Goal: Task Accomplishment & Management: Manage account settings

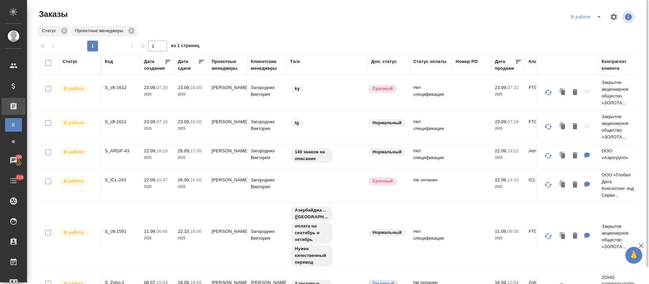
drag, startPoint x: 598, startPoint y: 17, endPoint x: 599, endPoint y: 22, distance: 4.5
click at [599, 18] on icon "split button" at bounding box center [599, 17] width 8 height 8
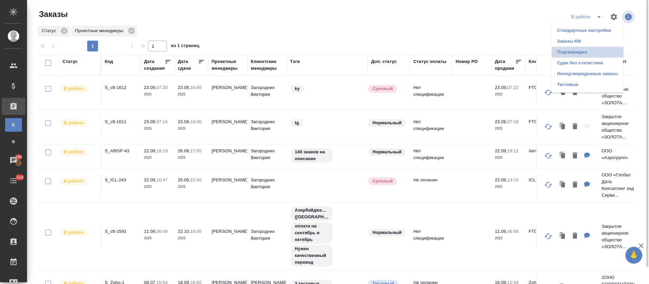
click at [591, 53] on li "Подтвержден" at bounding box center [588, 52] width 72 height 11
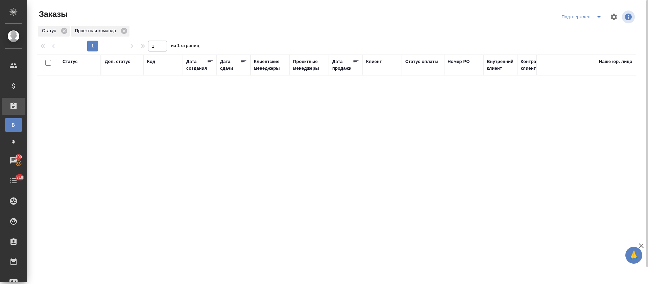
click at [252, 24] on div at bounding box center [339, 17] width 201 height 16
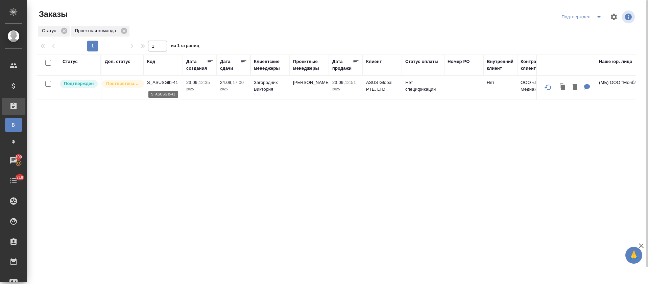
click at [158, 82] on p "S_ASUSGlb-41" at bounding box center [163, 82] width 32 height 7
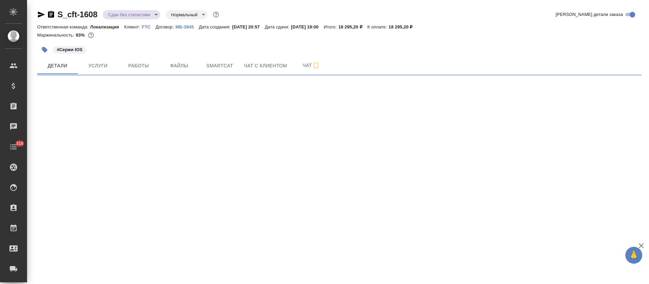
select select "RU"
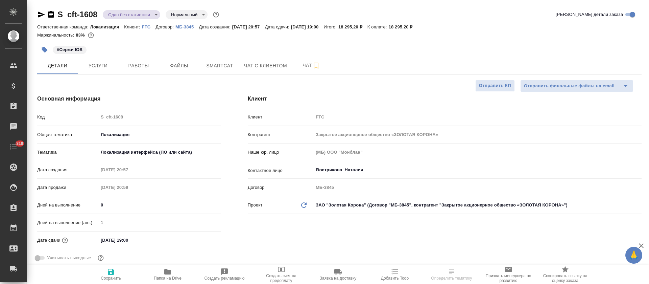
type textarea "x"
click at [134, 69] on span "Работы" at bounding box center [138, 66] width 32 height 8
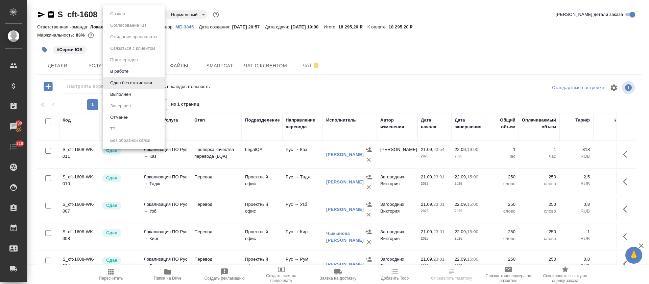
click at [147, 11] on body "🙏 .cls-1 fill:#fff; AWATERA Tretyakova Olga Клиенты Спецификации Заказы 100 Чат…" at bounding box center [324, 142] width 649 height 284
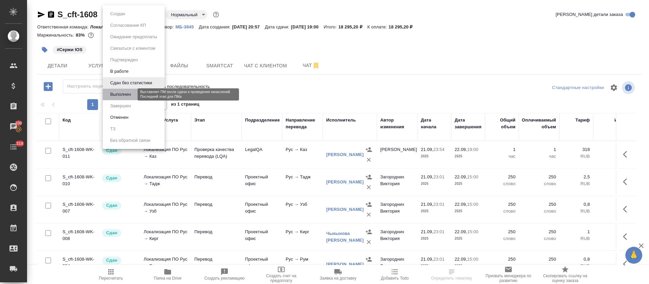
click at [131, 97] on button "Выполнен" at bounding box center [120, 94] width 25 height 7
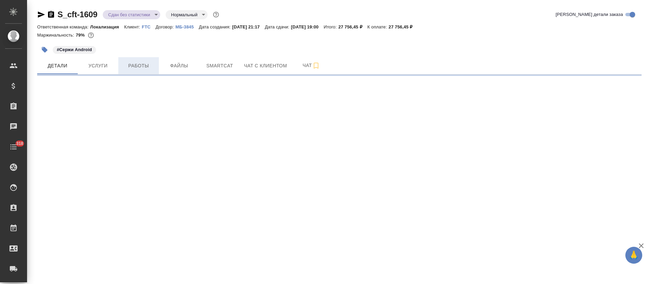
select select "RU"
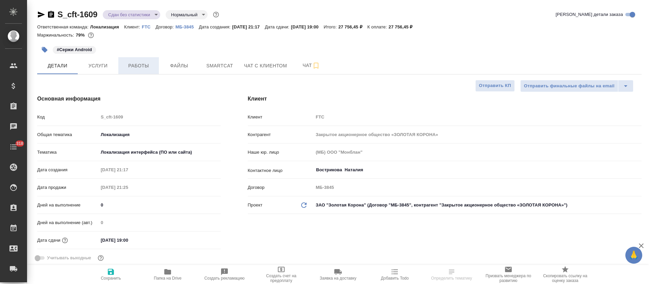
click at [145, 64] on span "Работы" at bounding box center [138, 66] width 32 height 8
type textarea "x"
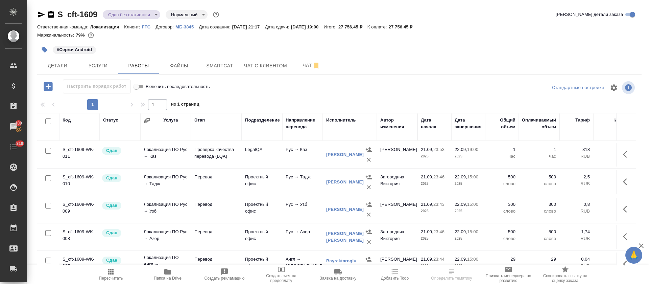
click at [128, 17] on body "🙏 .cls-1 fill:#fff; AWATERA Tretyakova Olga Клиенты Спецификации Заказы 100 Чат…" at bounding box center [324, 142] width 649 height 284
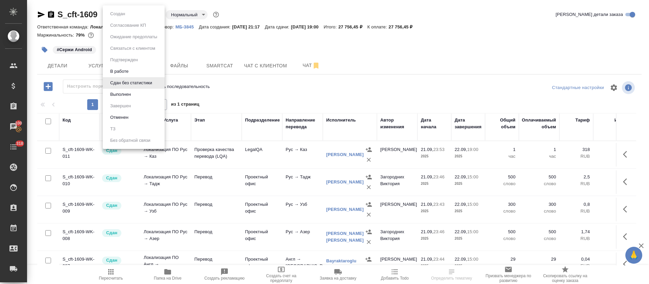
click at [126, 92] on button "Выполнен" at bounding box center [120, 94] width 25 height 7
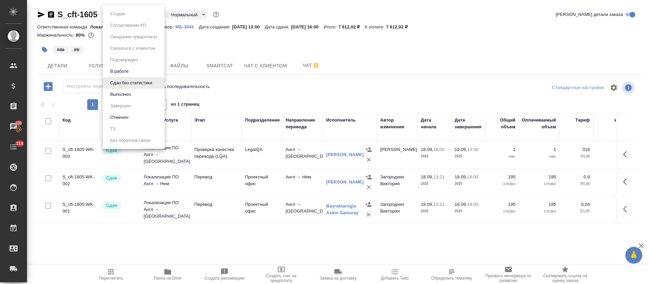
click at [123, 10] on body "🙏 .cls-1 fill:#fff; AWATERA [PERSON_NAME] Спецификации Заказы 100 Чаты 318 Todo…" at bounding box center [324, 142] width 649 height 284
click at [125, 93] on button "Выполнен" at bounding box center [120, 94] width 25 height 7
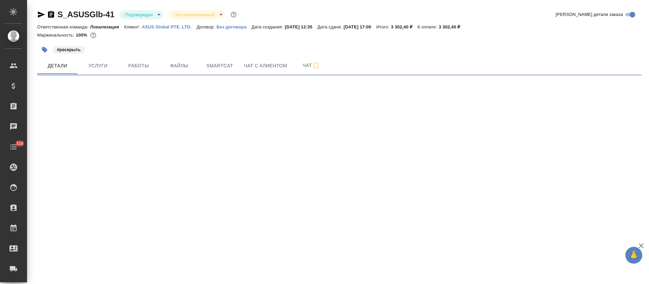
select select "RU"
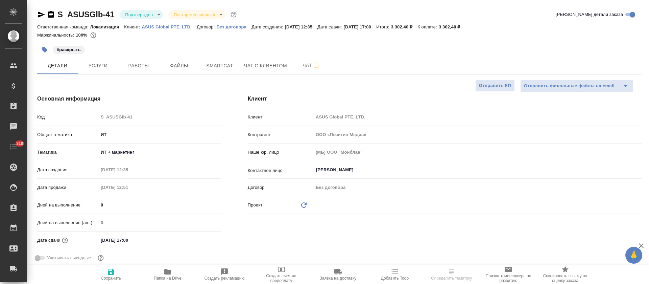
type textarea "x"
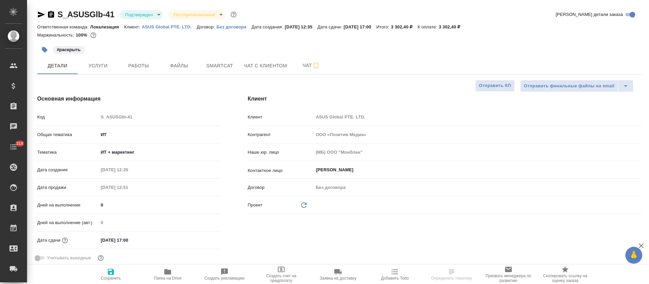
type textarea "x"
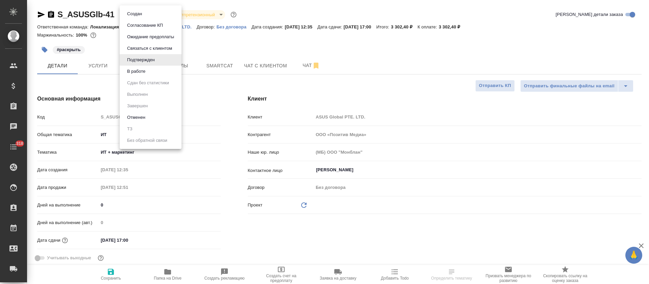
click at [157, 16] on body "🙏 .cls-1 fill:#fff; AWATERA Tretyakova Olga Клиенты Спецификации Заказы Чаты 31…" at bounding box center [324, 142] width 649 height 284
click at [152, 72] on li "В работе" at bounding box center [151, 71] width 62 height 11
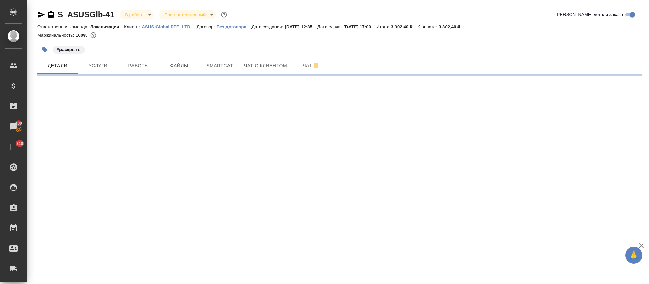
select select "RU"
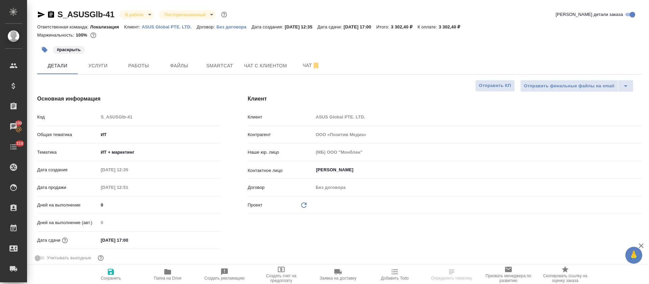
type textarea "x"
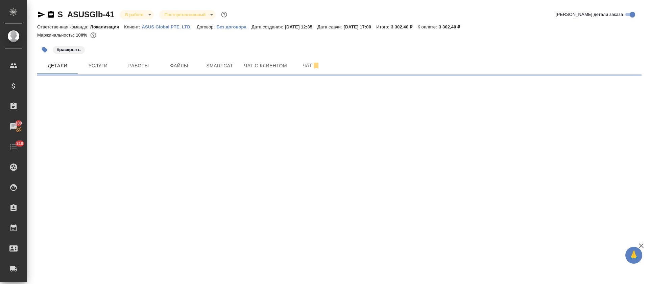
select select "RU"
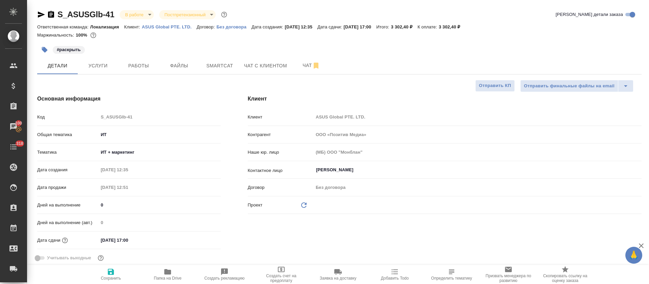
type textarea "x"
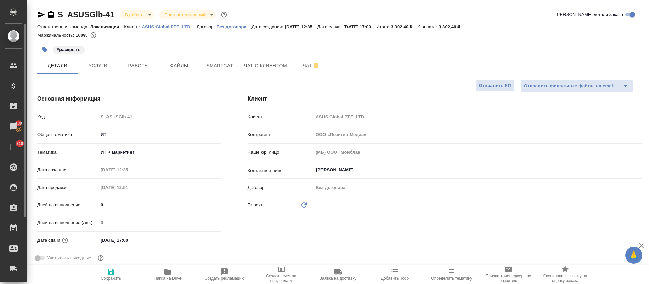
type textarea "x"
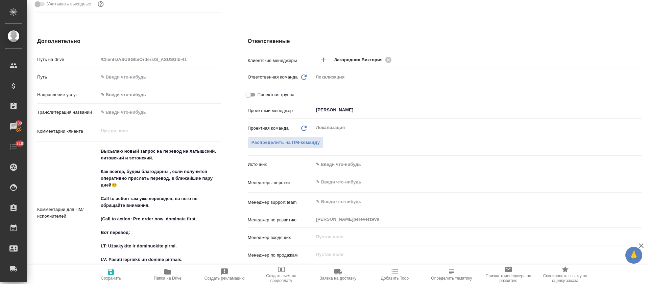
scroll to position [304, 0]
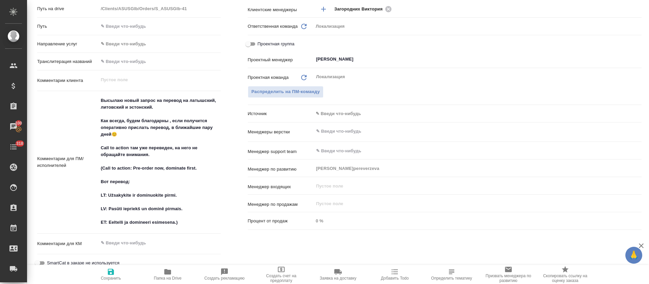
type textarea "x"
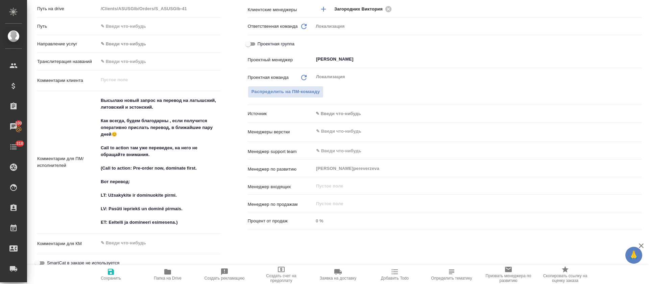
type textarea "x"
click at [170, 272] on icon "button" at bounding box center [167, 271] width 7 height 5
type textarea "x"
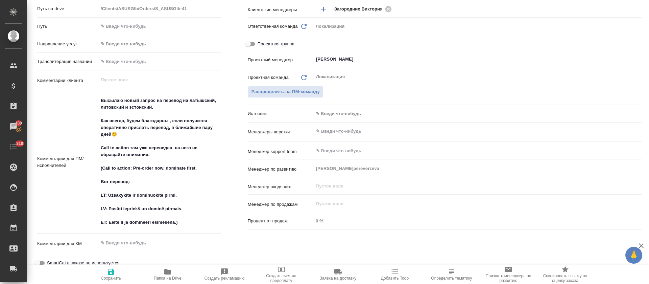
type textarea "x"
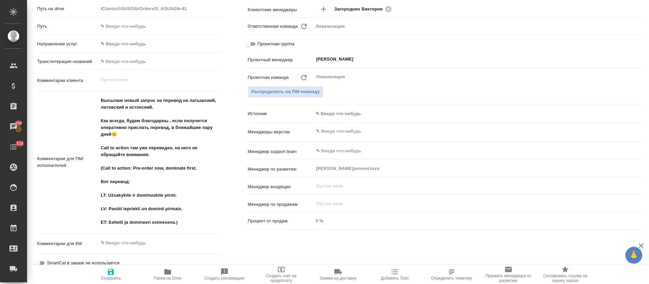
type textarea "x"
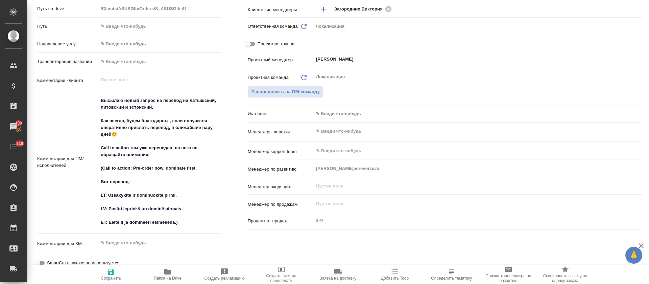
type textarea "x"
drag, startPoint x: 107, startPoint y: 195, endPoint x: 195, endPoint y: 198, distance: 87.9
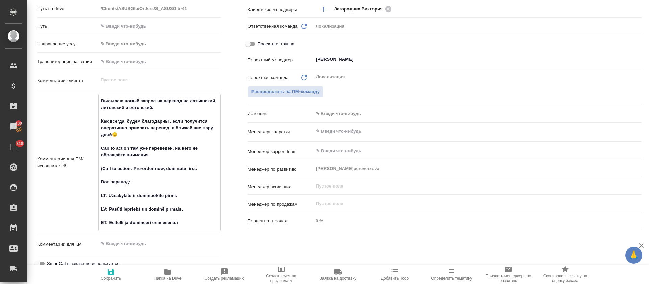
click at [195, 198] on textarea "Высылаю новый запрос на перевод на латышский, литовский и эстонский. Как всегда…" at bounding box center [160, 161] width 122 height 133
type textarea "x"
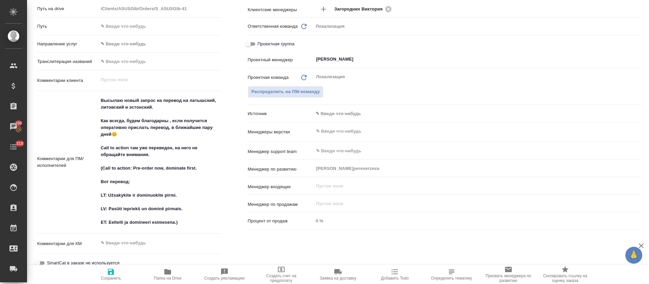
type textarea "x"
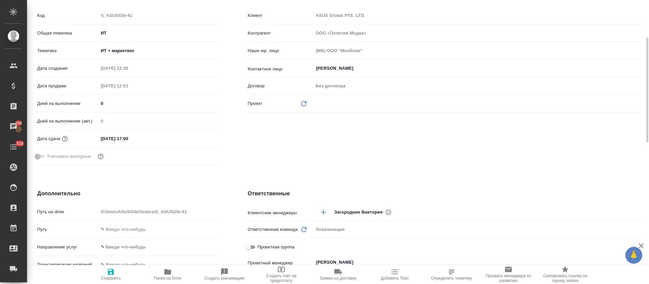
scroll to position [0, 0]
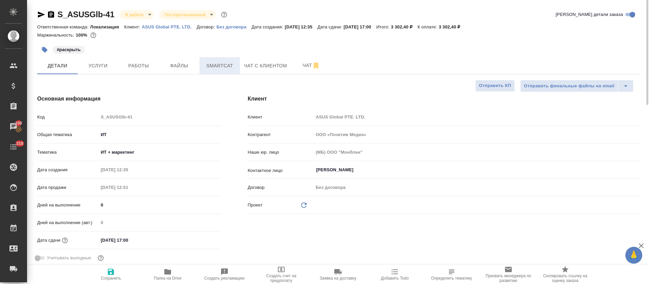
type textarea "x"
click at [202, 73] on button "Smartcat" at bounding box center [219, 65] width 41 height 17
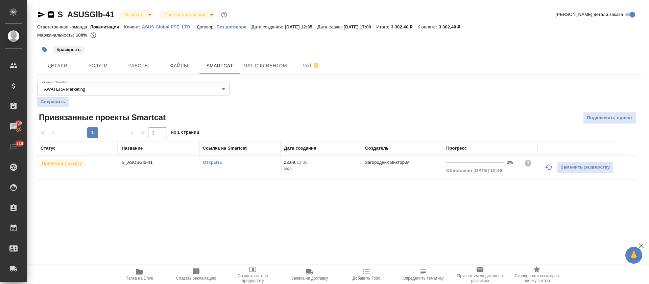
click at [211, 159] on div "Открыть" at bounding box center [240, 162] width 74 height 7
click at [212, 164] on link "Открыть" at bounding box center [212, 162] width 19 height 5
click at [253, 168] on td "Открыть" at bounding box center [239, 167] width 81 height 24
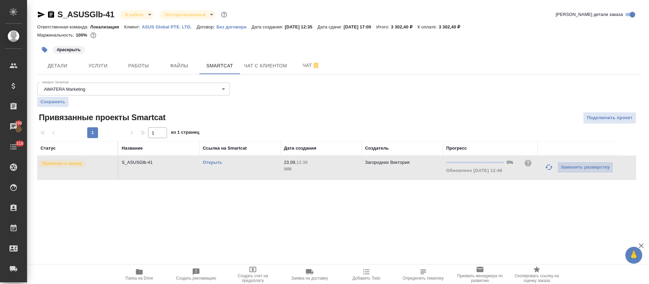
click at [253, 168] on td "Открыть" at bounding box center [239, 167] width 81 height 24
click at [151, 65] on span "Работы" at bounding box center [138, 66] width 32 height 8
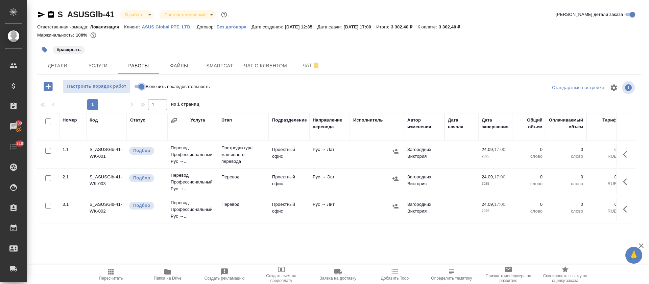
click at [142, 87] on input "Включить последовательность" at bounding box center [141, 86] width 24 height 8
checkbox input "true"
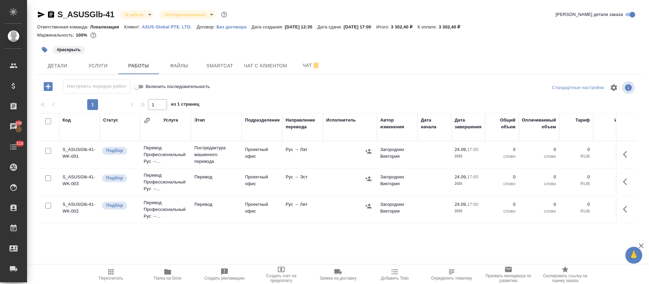
click at [47, 120] on input "checkbox" at bounding box center [48, 121] width 6 height 6
checkbox input "true"
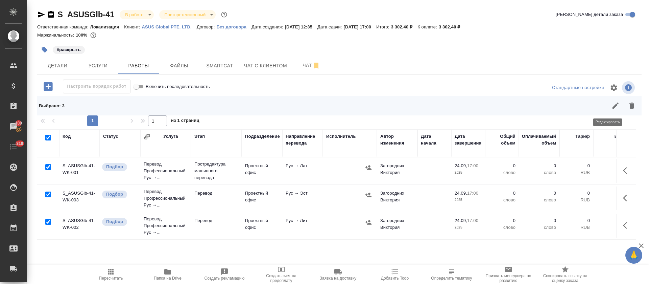
click at [611, 102] on icon "button" at bounding box center [615, 105] width 8 height 8
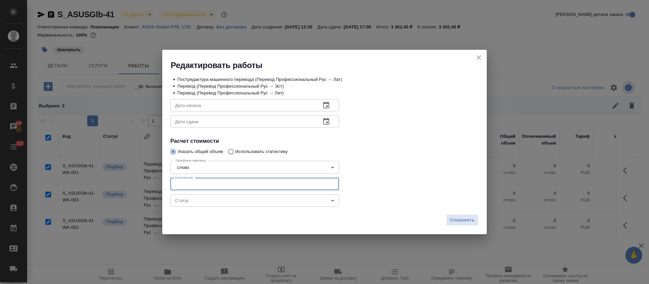
click at [202, 188] on input "number" at bounding box center [254, 184] width 169 height 12
type input "256"
click at [335, 109] on div "Дата начала" at bounding box center [254, 105] width 169 height 12
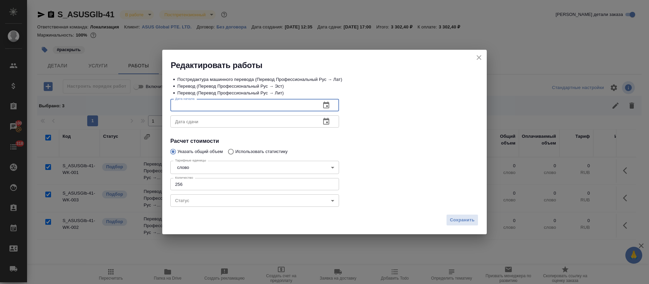
click at [333, 108] on button "button" at bounding box center [326, 105] width 16 height 16
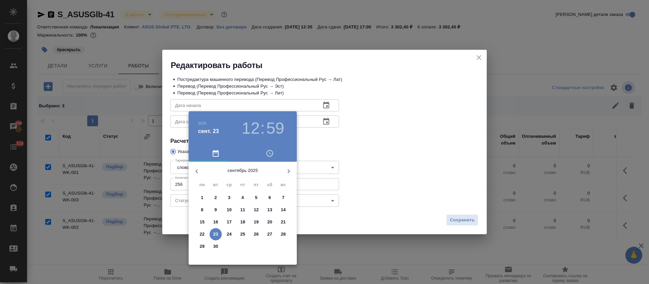
click at [213, 234] on span "23" at bounding box center [216, 233] width 12 height 7
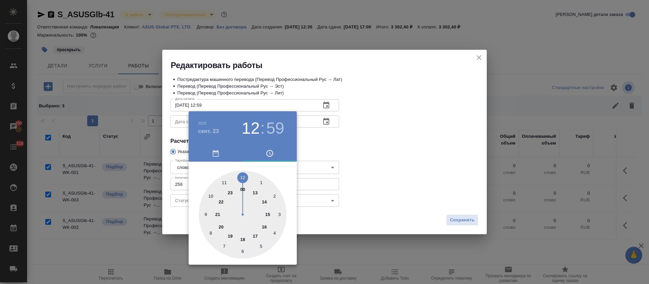
click at [260, 132] on h3 "12" at bounding box center [251, 128] width 18 height 19
click at [254, 193] on div at bounding box center [243, 214] width 88 height 88
click at [242, 175] on div at bounding box center [243, 214] width 88 height 88
type input "[DATE] 13:00"
click at [362, 153] on div at bounding box center [324, 142] width 649 height 284
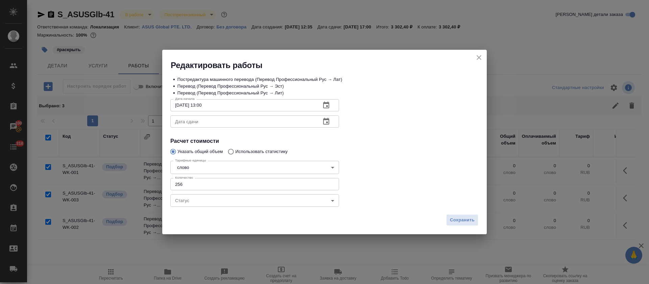
click at [325, 120] on icon "button" at bounding box center [326, 121] width 8 height 8
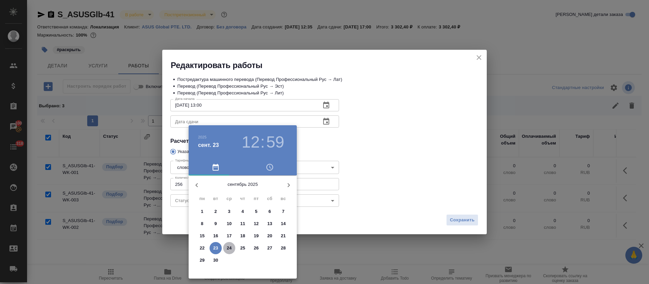
click at [230, 249] on p "24" at bounding box center [229, 247] width 5 height 7
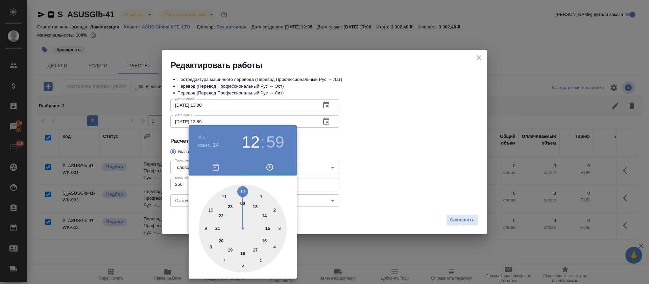
click at [240, 190] on div at bounding box center [243, 228] width 88 height 88
click at [242, 190] on div at bounding box center [243, 228] width 88 height 88
click at [438, 154] on div at bounding box center [324, 142] width 649 height 284
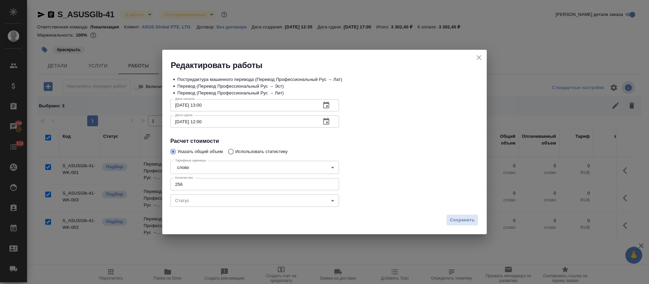
click at [328, 121] on icon "button" at bounding box center [326, 121] width 6 height 7
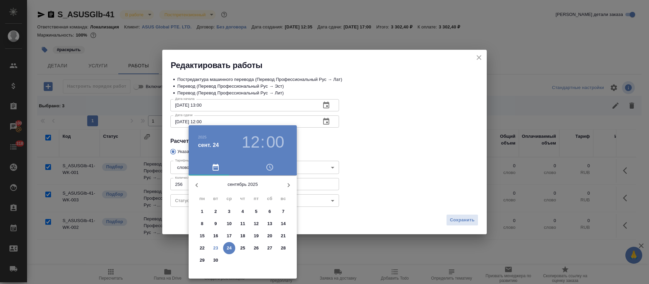
click at [254, 138] on h3 "12" at bounding box center [251, 141] width 18 height 19
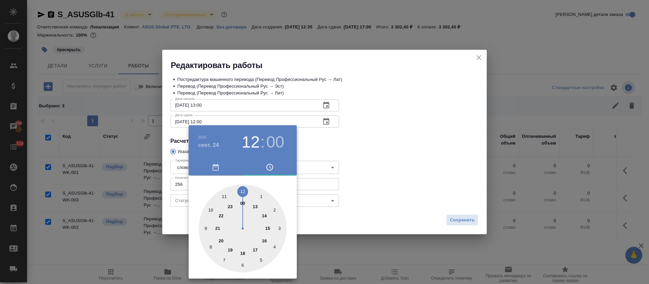
click at [224, 196] on div at bounding box center [243, 228] width 88 height 88
type input "24.09.2025 11:00"
click at [394, 146] on div at bounding box center [324, 142] width 649 height 284
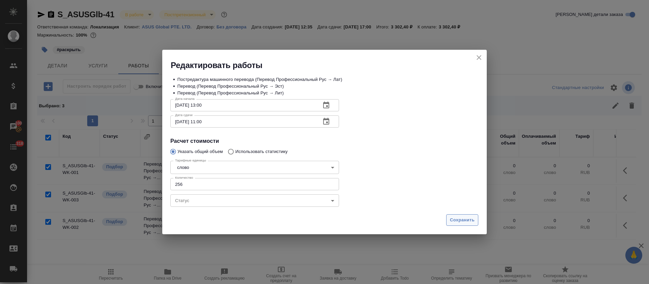
click at [459, 220] on span "Сохранить" at bounding box center [462, 220] width 25 height 8
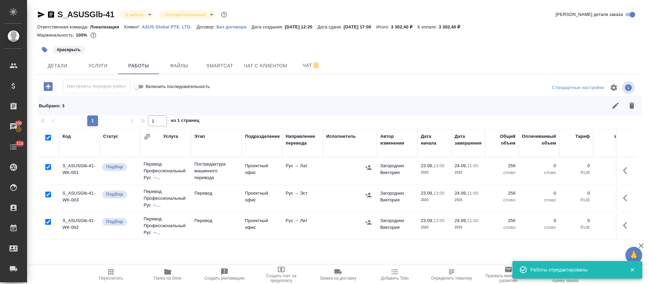
click at [370, 166] on icon "button" at bounding box center [368, 167] width 7 height 7
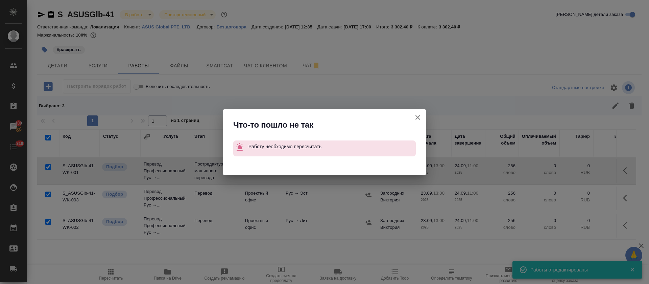
click at [422, 115] on button "Группировать работы по услугам" at bounding box center [418, 117] width 16 height 16
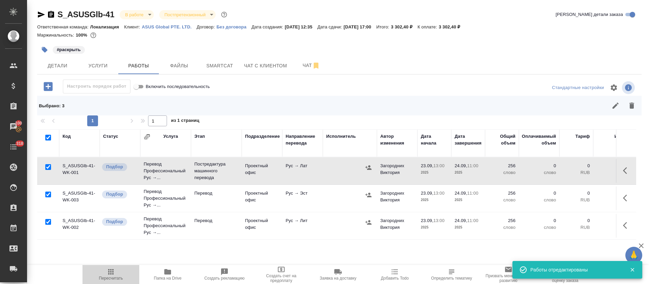
click at [108, 274] on icon "button" at bounding box center [111, 271] width 8 height 8
click at [368, 167] on icon "button" at bounding box center [368, 167] width 7 height 7
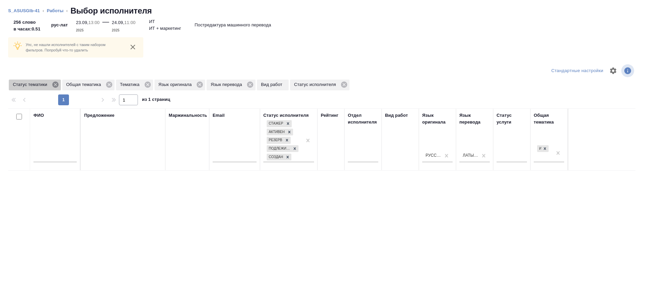
click at [56, 83] on icon at bounding box center [55, 84] width 7 height 7
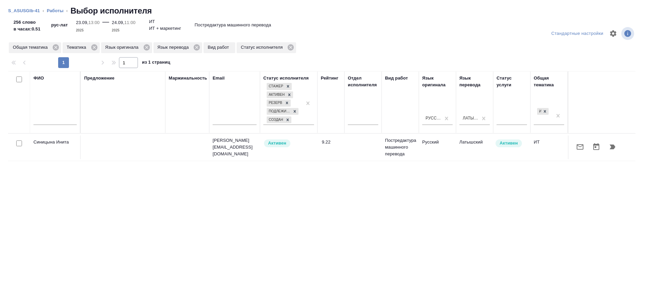
click at [573, 151] on button "button" at bounding box center [580, 147] width 16 height 16
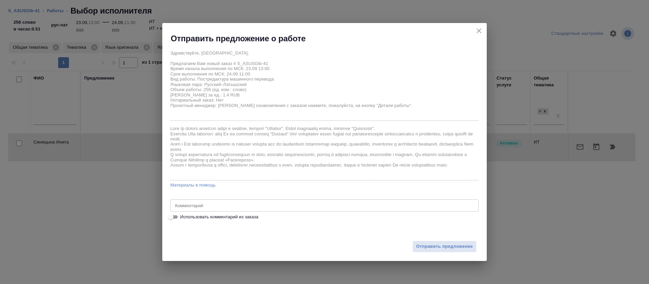
click at [250, 217] on span "Использовать комментарий из заказа" at bounding box center [219, 216] width 78 height 7
click at [183, 217] on input "Использовать комментарий из заказа" at bounding box center [170, 217] width 24 height 8
checkbox input "true"
type textarea "Высылаю новый запрос на перевод на латышский, литовский и эстонский. Как всегда…"
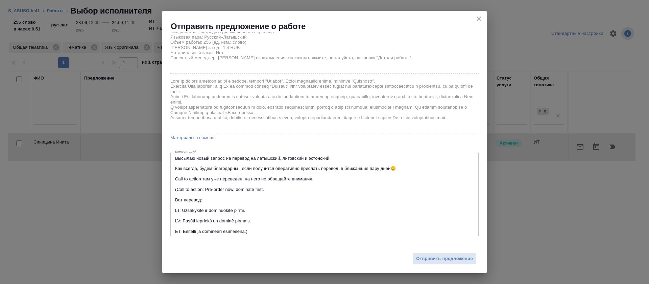
scroll to position [49, 0]
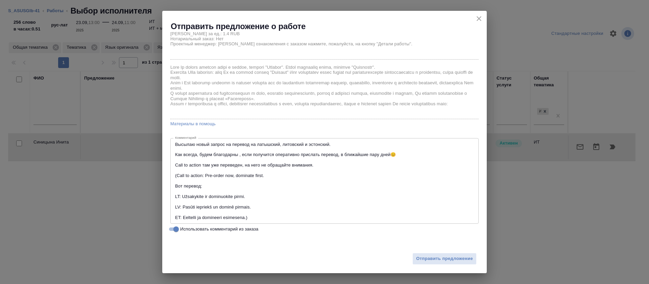
click at [217, 231] on span "Использовать комментарий из заказа" at bounding box center [219, 228] width 78 height 7
click at [188, 231] on input "Использовать комментарий из заказа" at bounding box center [176, 229] width 24 height 8
checkbox input "false"
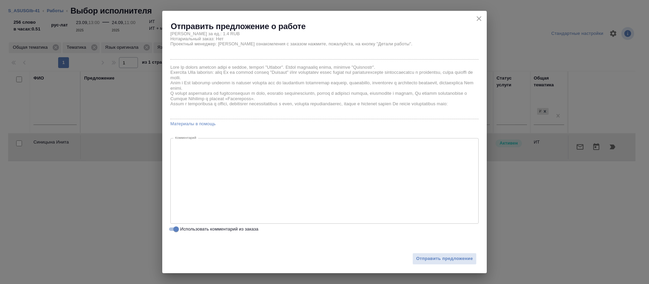
scroll to position [0, 0]
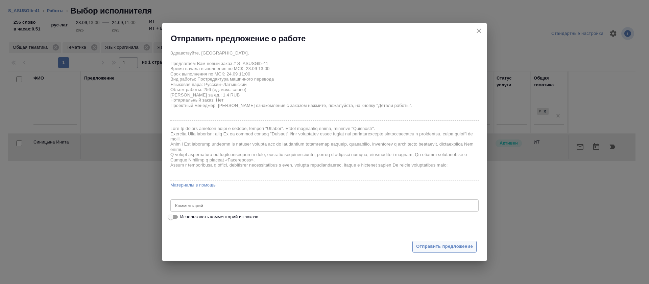
click at [459, 246] on span "Отправить предложение" at bounding box center [444, 246] width 57 height 8
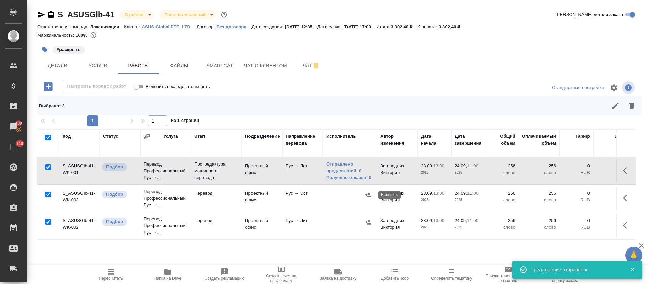
click at [371, 194] on icon "button" at bounding box center [368, 194] width 7 height 7
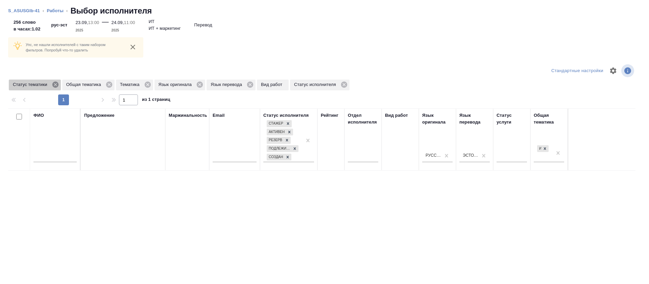
click at [53, 84] on icon at bounding box center [55, 84] width 6 height 6
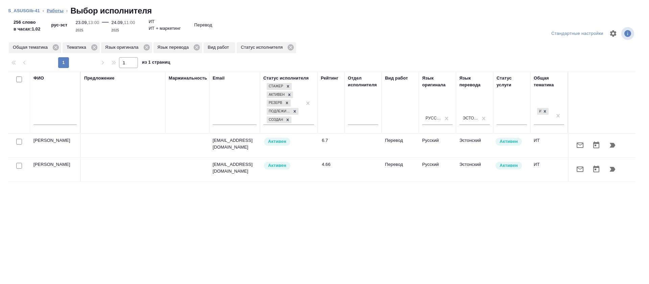
click at [51, 12] on link "Работы" at bounding box center [55, 10] width 17 height 5
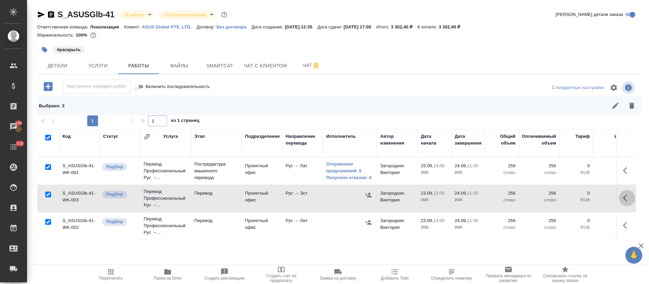
click at [623, 197] on icon "button" at bounding box center [627, 198] width 8 height 8
click at [609, 200] on icon "button" at bounding box center [613, 198] width 8 height 8
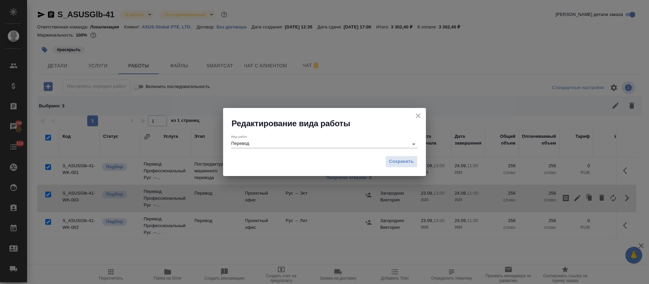
click at [246, 147] on input "Перевод" at bounding box center [318, 144] width 174 height 8
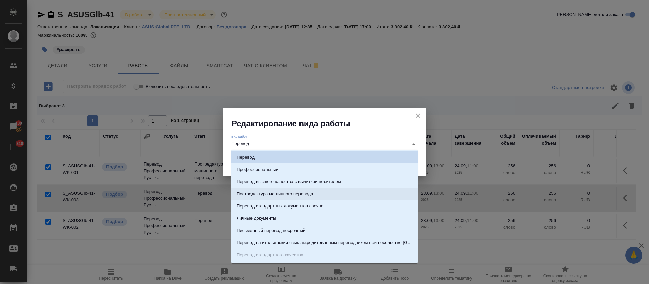
click at [252, 190] on p "Постредактура машинного перевода" at bounding box center [275, 193] width 76 height 7
type input "Постредактура машинного перевода"
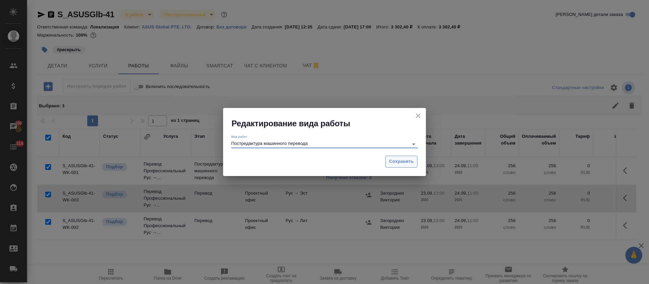
drag, startPoint x: 385, startPoint y: 163, endPoint x: 391, endPoint y: 163, distance: 6.4
click at [385, 163] on div "Сохранить" at bounding box center [324, 164] width 203 height 24
click at [393, 163] on span "Сохранить" at bounding box center [401, 161] width 25 height 8
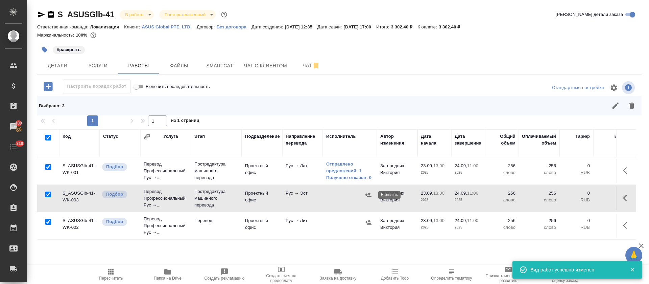
click at [368, 196] on icon "button" at bounding box center [368, 194] width 6 height 4
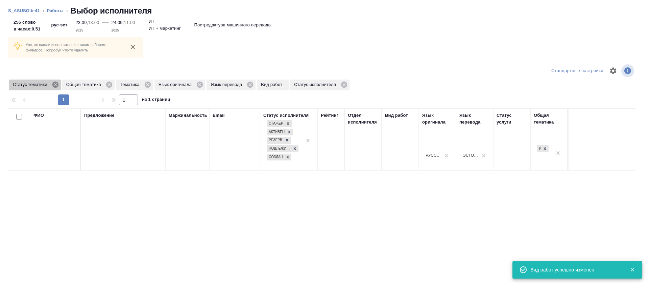
click at [56, 86] on icon at bounding box center [55, 84] width 6 height 6
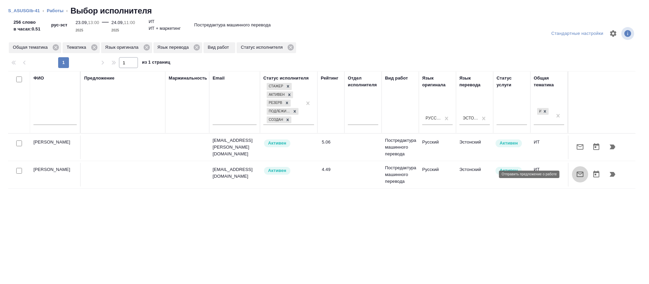
click at [576, 175] on button "button" at bounding box center [580, 174] width 16 height 16
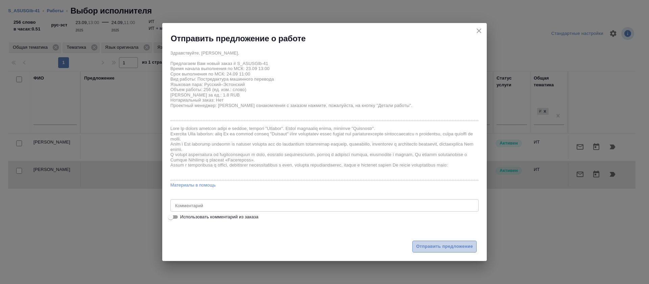
click at [450, 242] on button "Отправить предложение" at bounding box center [444, 246] width 64 height 12
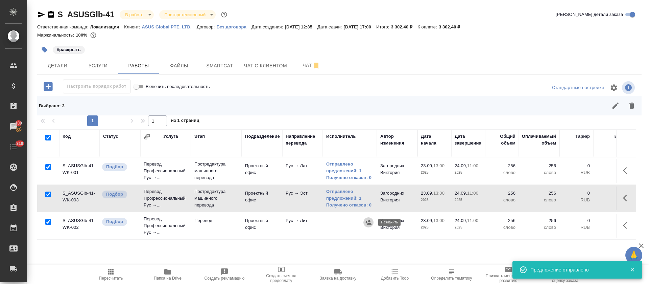
click at [370, 221] on icon "button" at bounding box center [368, 222] width 6 height 4
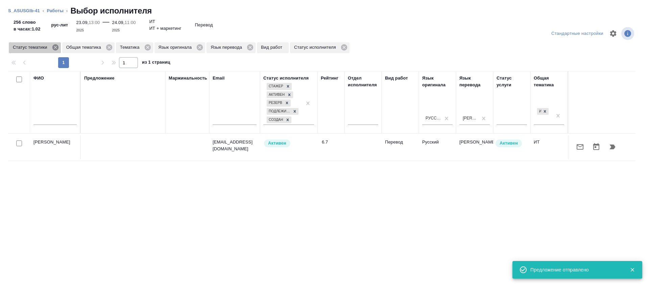
click at [54, 44] on icon at bounding box center [55, 47] width 7 height 7
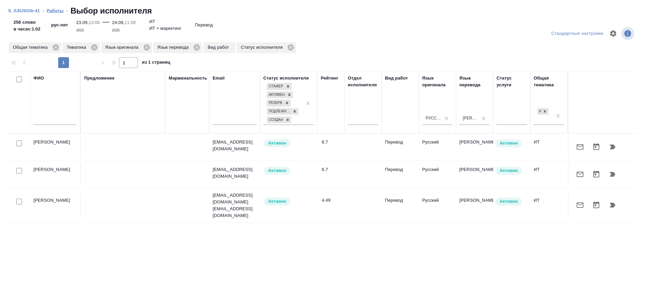
click at [56, 11] on link "Работы" at bounding box center [55, 10] width 17 height 5
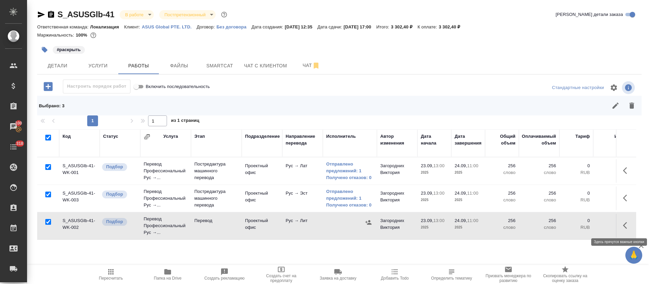
click at [623, 223] on icon "button" at bounding box center [627, 225] width 8 height 8
click at [619, 225] on button "button" at bounding box center [627, 225] width 16 height 16
click at [623, 223] on icon "button" at bounding box center [627, 225] width 8 height 8
click at [610, 226] on icon "button" at bounding box center [612, 224] width 5 height 7
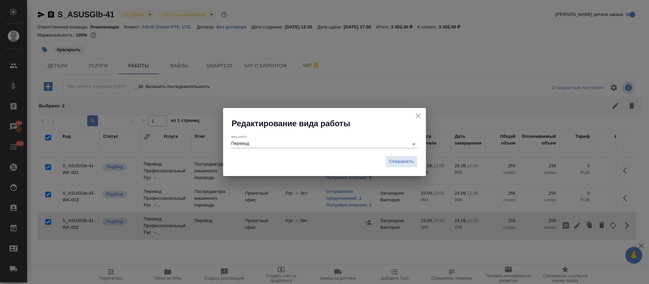
click at [246, 145] on input "Перевод" at bounding box center [318, 144] width 174 height 8
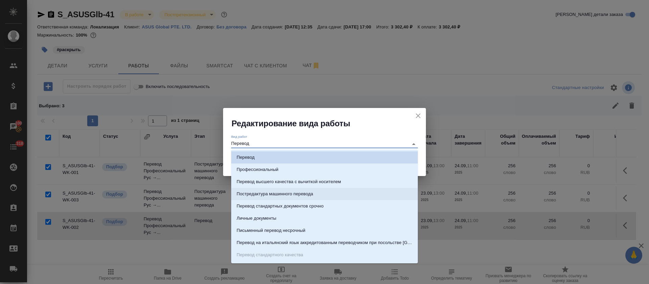
click at [260, 195] on p "Постредактура машинного перевода" at bounding box center [275, 193] width 76 height 7
type input "Постредактура машинного перевода"
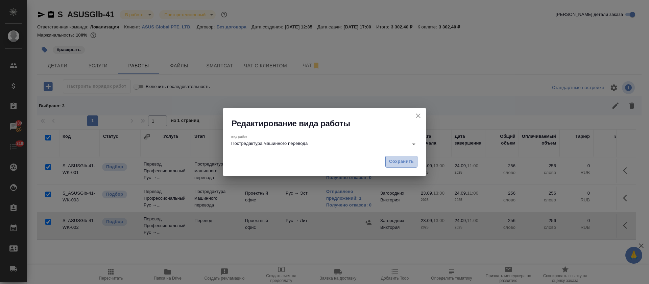
click at [389, 164] on span "Сохранить" at bounding box center [401, 161] width 25 height 8
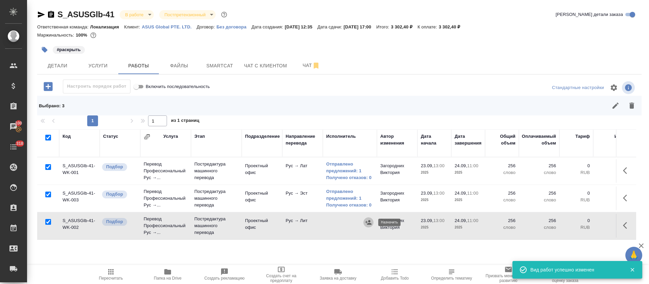
click at [369, 223] on icon "button" at bounding box center [368, 222] width 6 height 4
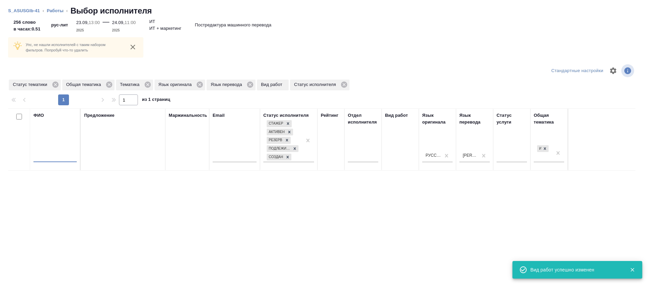
click at [65, 154] on input "text" at bounding box center [54, 157] width 43 height 8
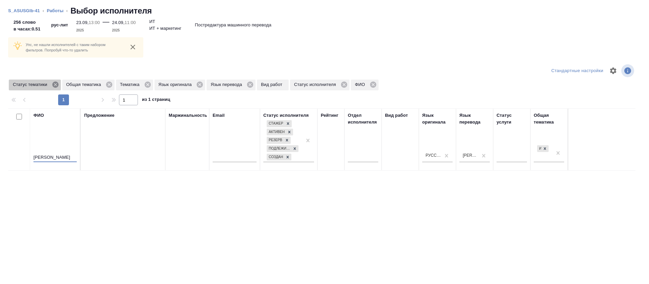
click at [54, 86] on icon at bounding box center [55, 84] width 6 height 6
click at [54, 86] on icon at bounding box center [56, 84] width 6 height 6
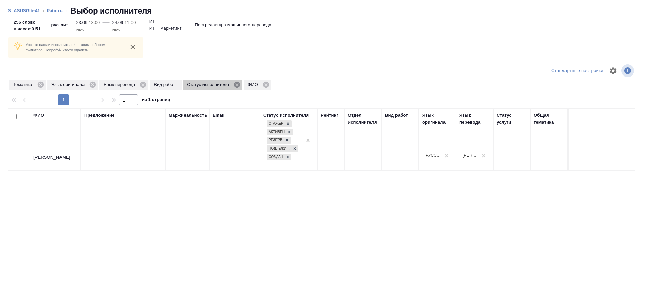
click at [236, 85] on icon at bounding box center [237, 84] width 6 height 6
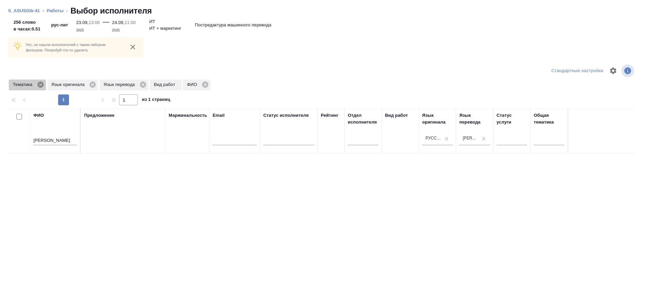
click at [37, 86] on icon at bounding box center [40, 84] width 7 height 7
click at [52, 87] on icon at bounding box center [54, 84] width 7 height 7
click at [52, 87] on icon at bounding box center [52, 84] width 6 height 6
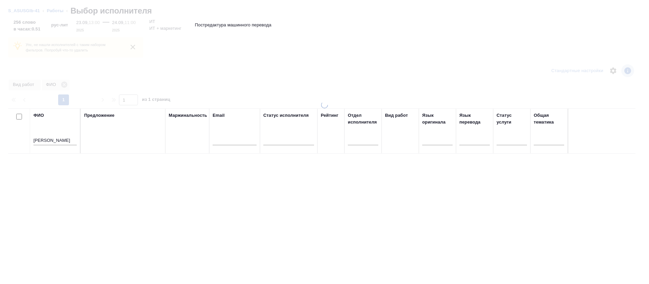
click at [48, 143] on input "антон" at bounding box center [54, 141] width 43 height 8
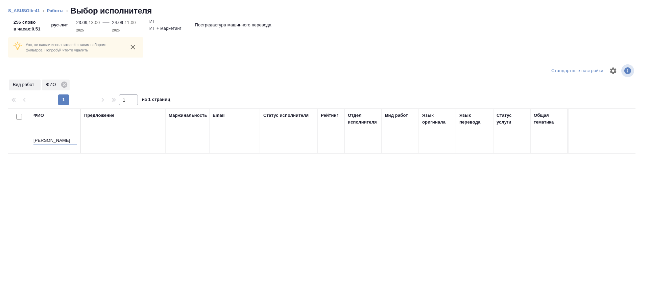
click at [51, 142] on input "антон карол" at bounding box center [54, 141] width 43 height 8
click at [64, 141] on input "антон корол" at bounding box center [54, 141] width 43 height 8
click at [40, 143] on input "антон король" at bounding box center [54, 141] width 43 height 8
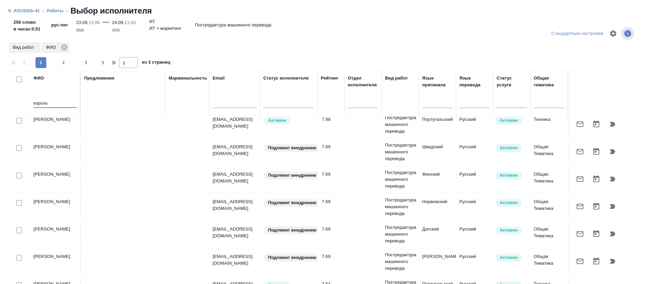
scroll to position [456, 0]
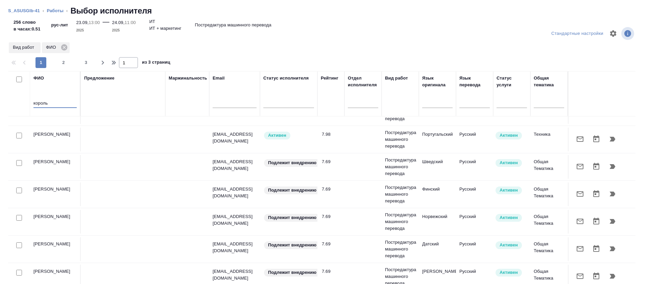
type input "король"
click at [55, 189] on td "Король Антон" at bounding box center [55, 194] width 51 height 24
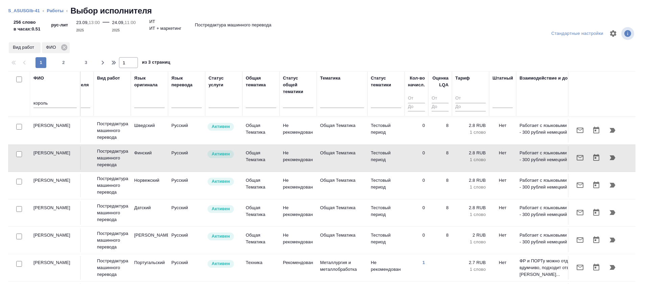
scroll to position [507, 288]
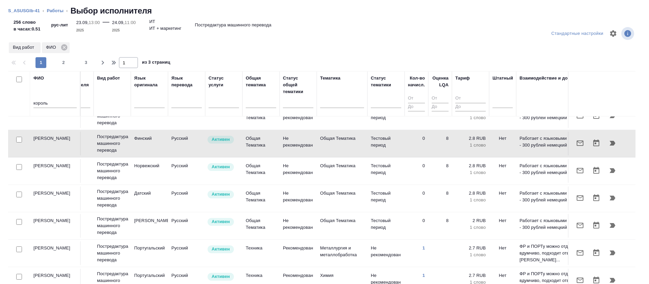
click at [409, 225] on td "0" at bounding box center [417, 226] width 24 height 24
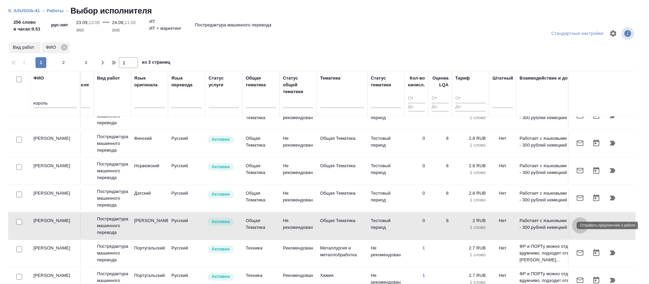
click at [576, 225] on icon "button" at bounding box center [580, 225] width 8 height 8
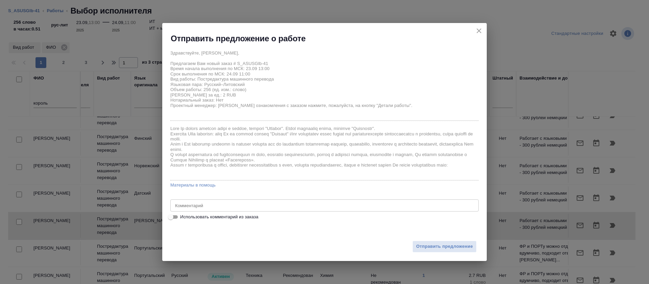
click at [479, 34] on icon "close" at bounding box center [479, 31] width 8 height 8
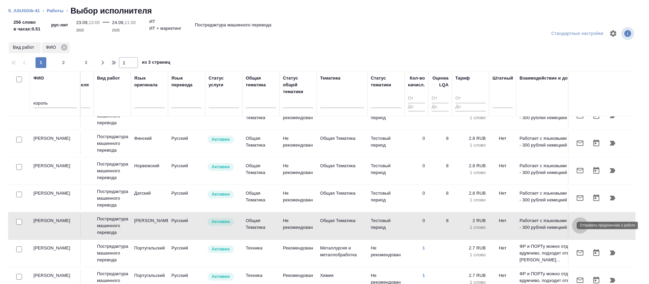
click at [577, 226] on icon "button" at bounding box center [580, 224] width 7 height 5
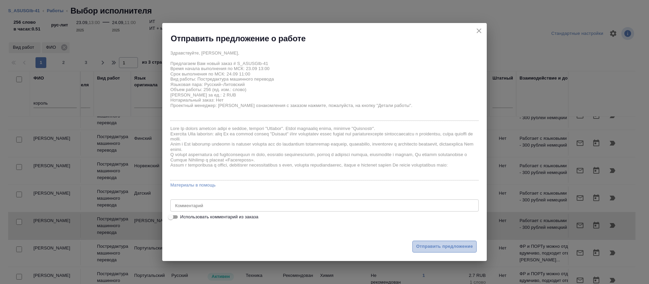
click at [452, 244] on span "Отправить предложение" at bounding box center [444, 246] width 57 height 8
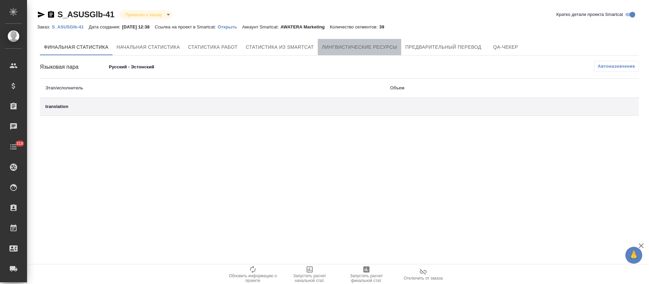
click at [342, 52] on button "Лингвистические ресурсы" at bounding box center [359, 47] width 83 height 16
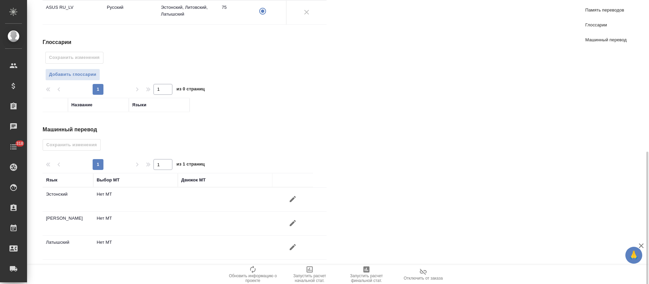
scroll to position [308, 0]
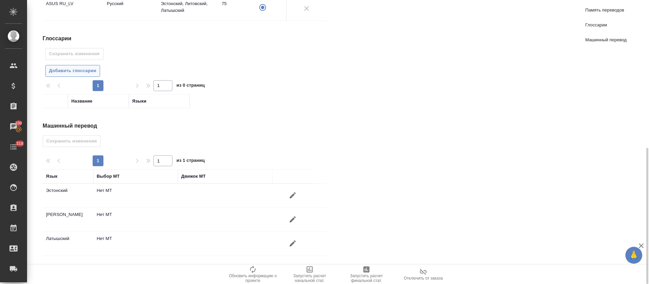
click at [69, 74] on span "Добавить глоссарии" at bounding box center [72, 71] width 47 height 8
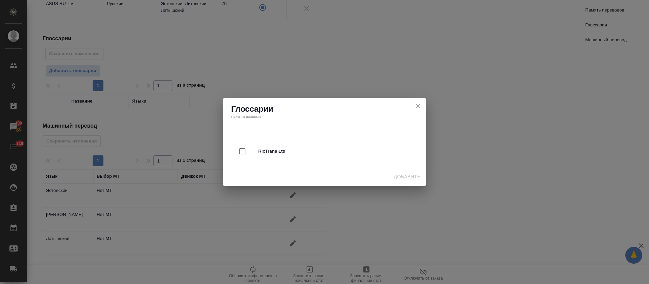
click at [420, 109] on icon "close" at bounding box center [418, 106] width 8 height 8
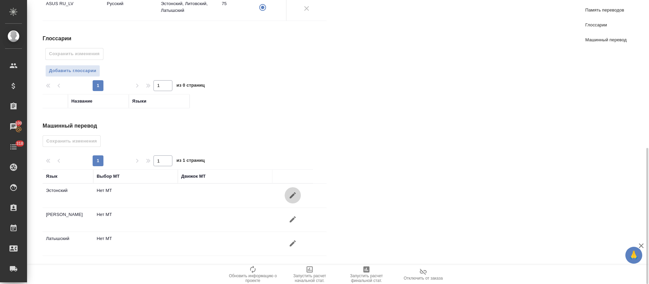
click at [292, 198] on icon "button" at bounding box center [293, 195] width 8 height 8
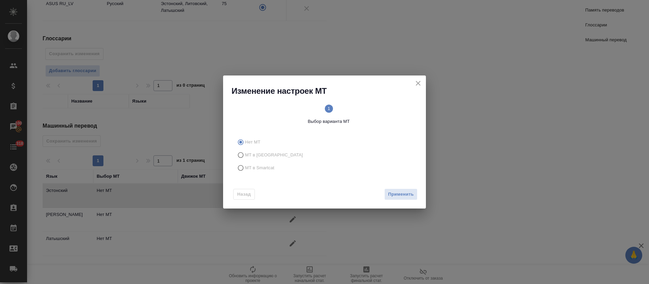
click at [255, 168] on span "МТ в Smartcat" at bounding box center [259, 167] width 29 height 7
click at [245, 168] on input "МТ в Smartcat" at bounding box center [239, 167] width 11 height 13
radio input "true"
click at [369, 191] on div "Назад Вперед" at bounding box center [324, 193] width 203 height 32
click at [401, 201] on div "Назад Вперед" at bounding box center [324, 193] width 203 height 32
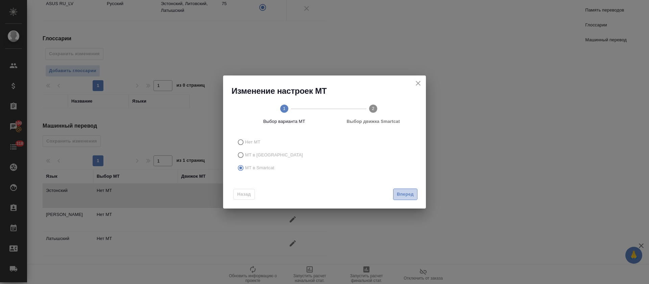
click at [400, 194] on span "Вперед" at bounding box center [405, 194] width 17 height 8
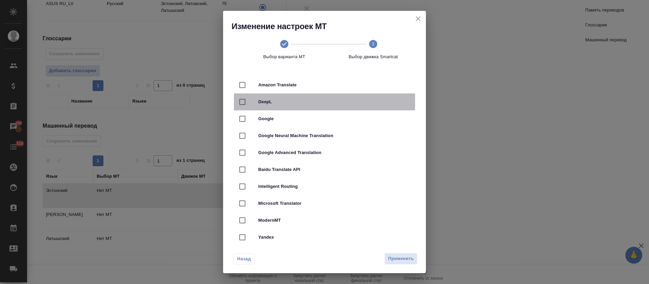
click at [348, 102] on span "DeepL" at bounding box center [333, 101] width 151 height 7
checkbox input "true"
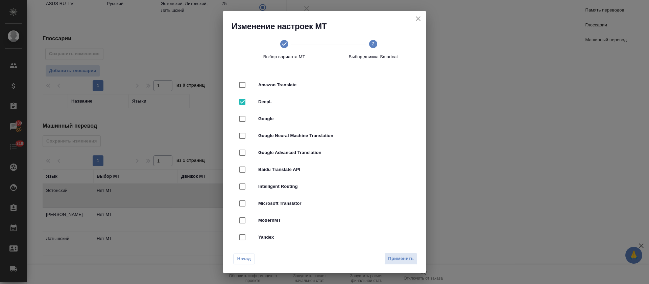
click at [395, 266] on div "Назад Применить" at bounding box center [324, 257] width 203 height 32
click at [395, 257] on span "Применить" at bounding box center [401, 258] width 26 height 8
radio input "false"
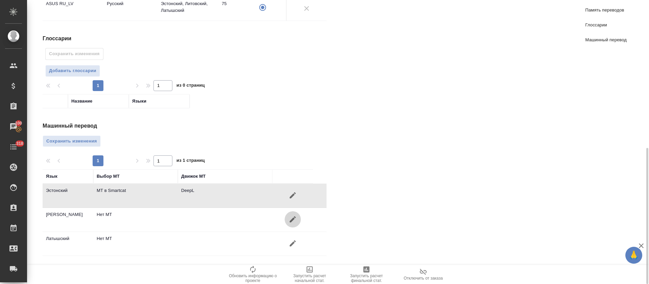
click at [289, 220] on icon "button" at bounding box center [293, 219] width 8 height 8
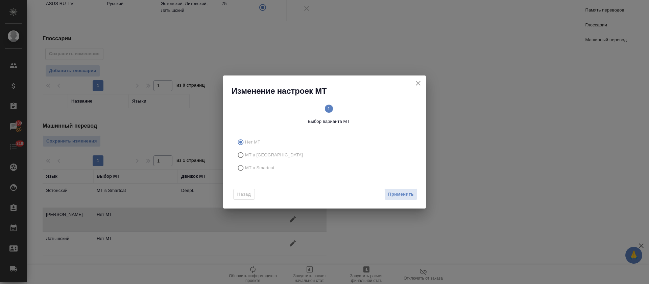
click at [250, 165] on span "МТ в Smartcat" at bounding box center [259, 167] width 29 height 7
click at [245, 165] on input "МТ в Smartcat" at bounding box center [239, 167] width 11 height 13
radio input "true"
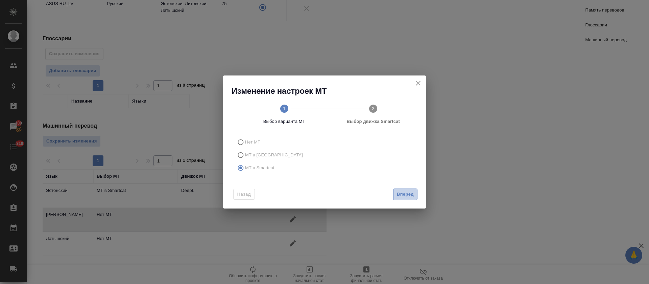
click at [397, 198] on button "Вперед" at bounding box center [405, 194] width 24 height 12
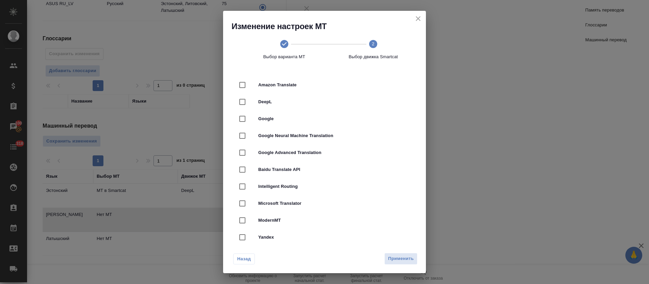
click at [322, 107] on div "DeepL" at bounding box center [324, 101] width 181 height 17
checkbox input "true"
click at [395, 255] on span "Применить" at bounding box center [401, 258] width 26 height 8
radio input "false"
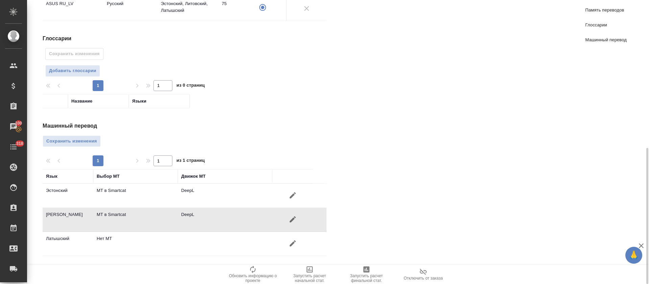
click at [291, 246] on icon "button" at bounding box center [293, 243] width 6 height 6
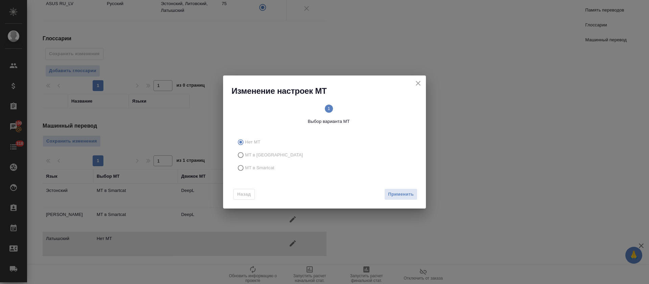
click at [249, 169] on span "МТ в Smartcat" at bounding box center [259, 167] width 29 height 7
click at [245, 169] on input "МТ в Smartcat" at bounding box center [239, 167] width 11 height 13
radio input "true"
drag, startPoint x: 415, startPoint y: 195, endPoint x: 393, endPoint y: 180, distance: 27.3
click at [415, 195] on button "Вперед" at bounding box center [405, 194] width 24 height 12
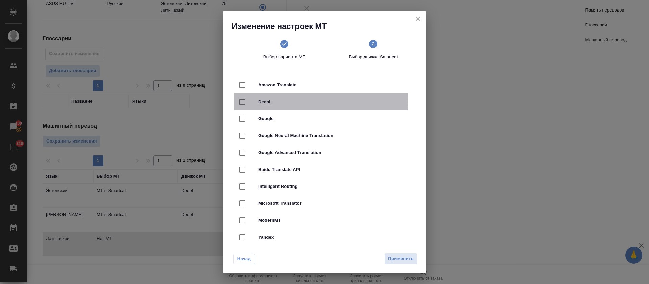
click at [293, 98] on div "DeepL" at bounding box center [324, 101] width 181 height 17
checkbox input "true"
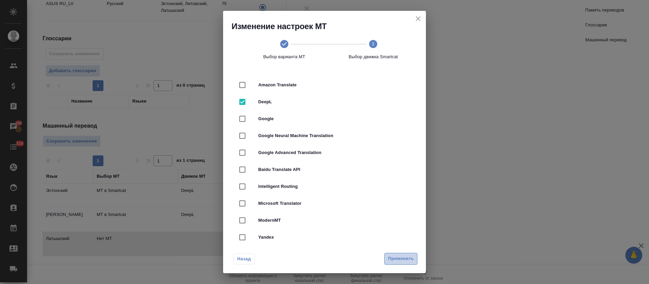
click at [400, 254] on span "Применить" at bounding box center [401, 258] width 26 height 8
radio input "false"
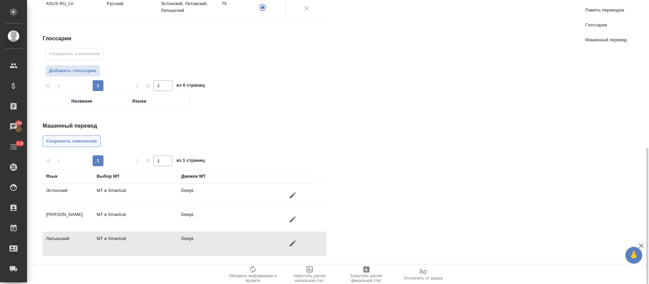
drag, startPoint x: 92, startPoint y: 131, endPoint x: 91, endPoint y: 137, distance: 6.6
click at [92, 131] on div "Машинный перевод Сохранить изменения 1 1 из 1 страниц Язык Выбор МТ Движок МТ Э…" at bounding box center [187, 189] width 289 height 134
click at [91, 140] on span "Сохранить изменения" at bounding box center [71, 141] width 51 height 8
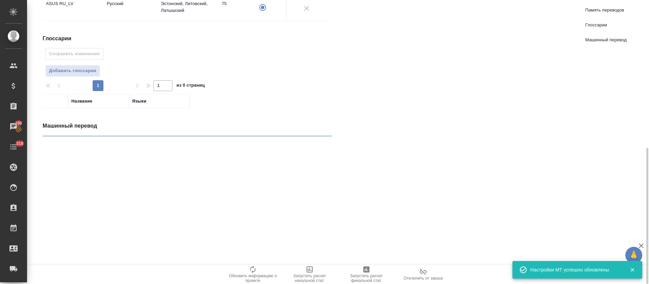
radio input "false"
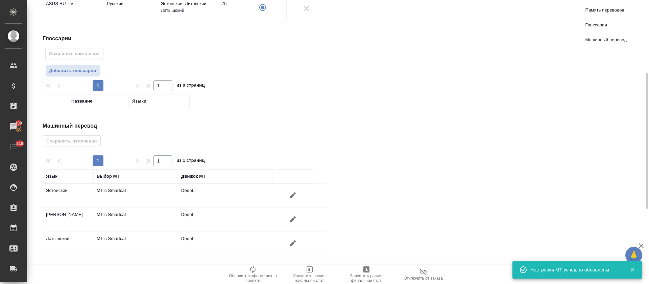
scroll to position [4, 0]
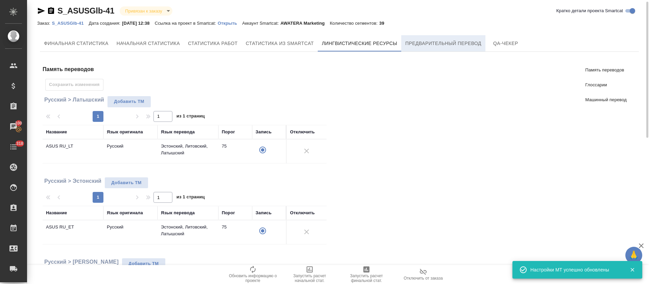
click at [424, 50] on button "Предварительный перевод" at bounding box center [443, 43] width 84 height 16
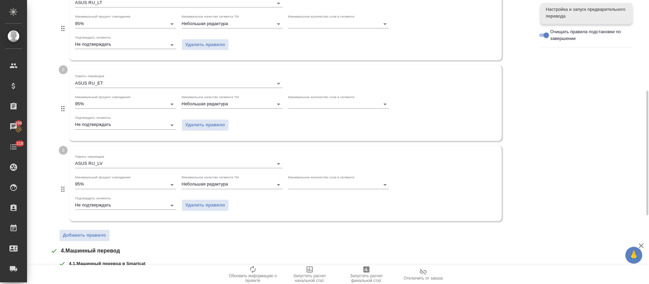
scroll to position [362, 0]
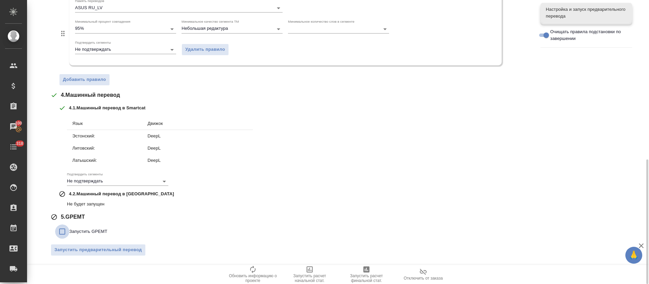
click at [68, 230] on input "Запустить GPEMT" at bounding box center [62, 231] width 14 height 14
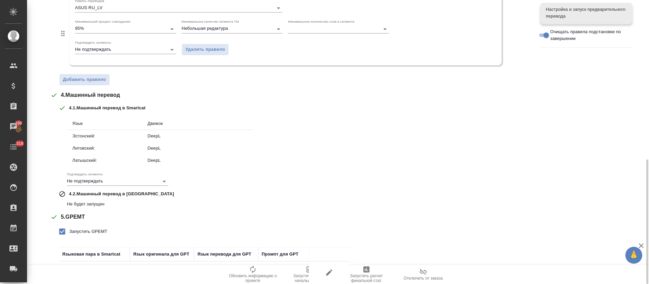
scroll to position [467, 0]
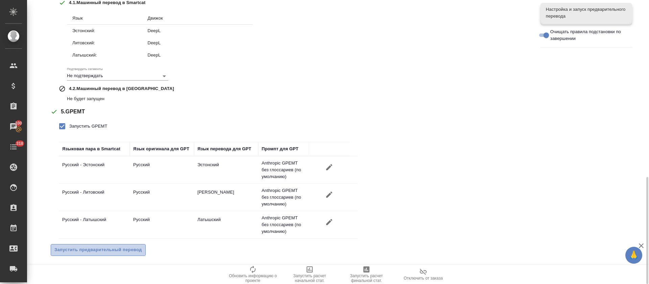
click at [92, 254] on button "Запустить предварительный перевод" at bounding box center [98, 250] width 95 height 12
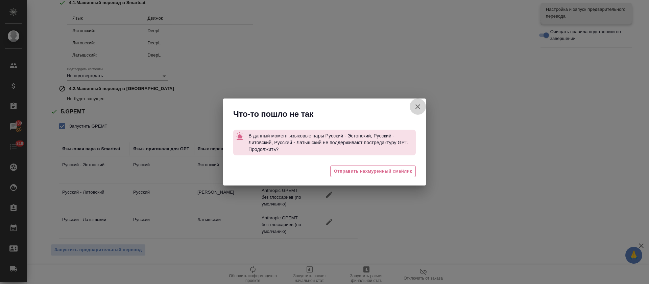
click at [419, 108] on icon "button" at bounding box center [418, 106] width 8 height 8
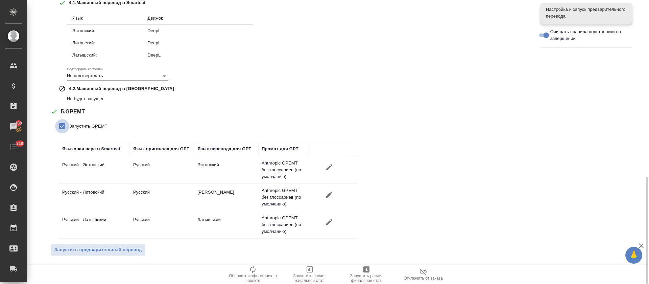
click at [66, 127] on input "Запустить GPEMT" at bounding box center [62, 126] width 14 height 14
checkbox input "false"
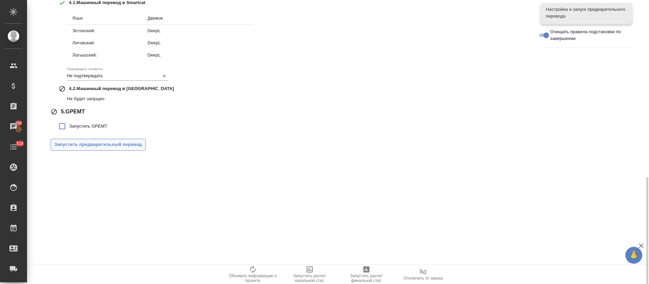
click at [75, 145] on span "Запустить предварительный перевод" at bounding box center [98, 145] width 88 height 8
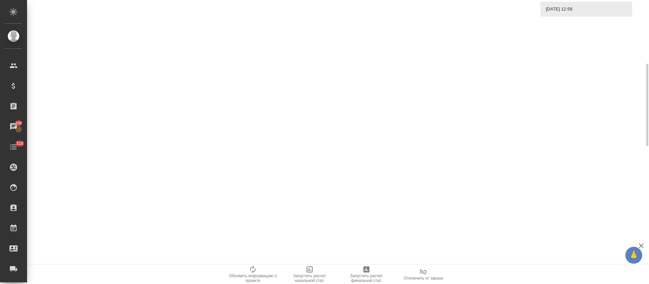
scroll to position [0, 0]
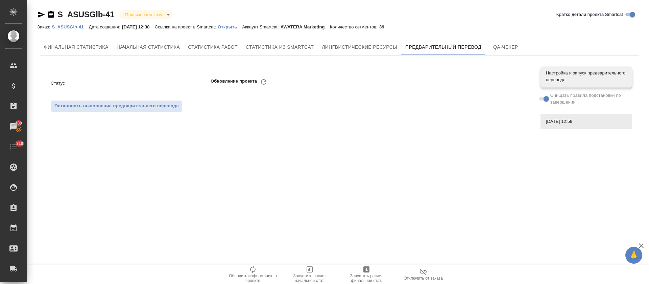
click at [264, 84] on icon at bounding box center [263, 81] width 5 height 5
click at [264, 83] on icon "Обновить" at bounding box center [264, 82] width 8 height 8
click at [261, 82] on icon "Обновить" at bounding box center [264, 82] width 8 height 8
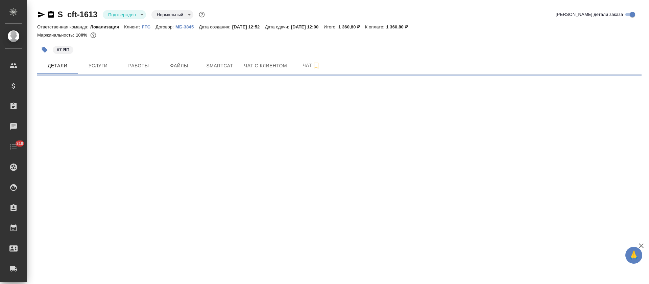
select select "RU"
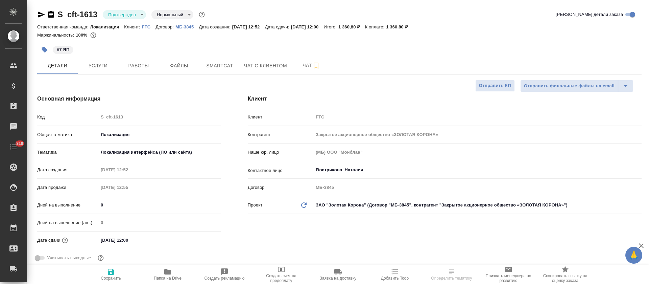
type textarea "x"
click at [135, 14] on body "🙏 .cls-1 fill:#fff; AWATERA Tretyakova Olga Клиенты Спецификации Заказы Чаты 31…" at bounding box center [324, 142] width 649 height 284
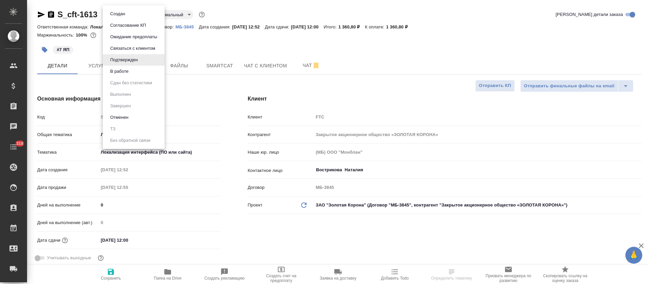
type textarea "x"
click at [144, 70] on li "В работе" at bounding box center [134, 71] width 62 height 11
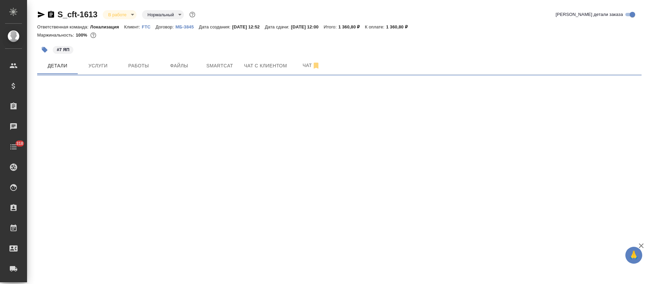
select select "RU"
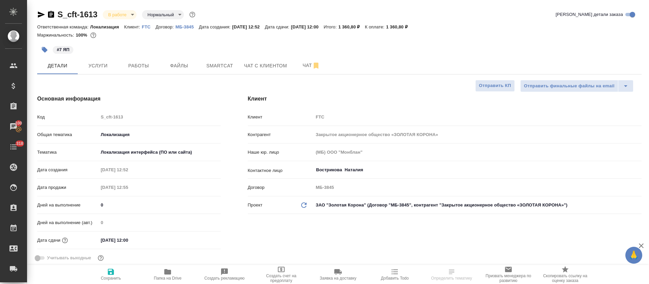
type textarea "x"
click at [221, 64] on span "Smartcat" at bounding box center [219, 66] width 32 height 8
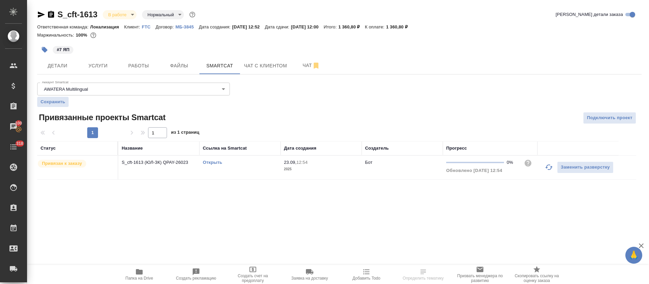
click at [211, 162] on link "Открыть" at bounding box center [212, 162] width 19 height 5
click at [131, 70] on button "Работы" at bounding box center [138, 65] width 41 height 17
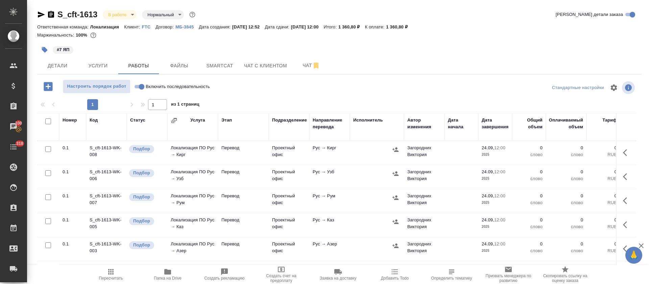
click at [138, 87] on input "Включить последовательность" at bounding box center [141, 86] width 24 height 8
checkbox input "true"
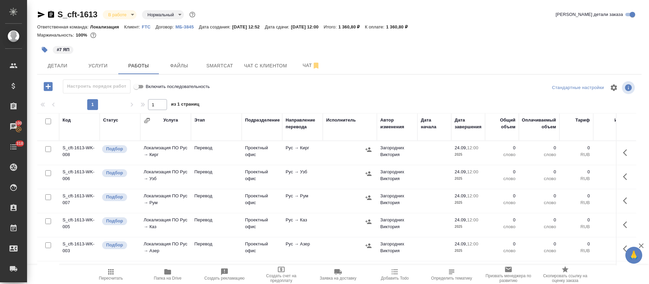
click at [47, 122] on input "checkbox" at bounding box center [48, 121] width 6 height 6
checkbox input "true"
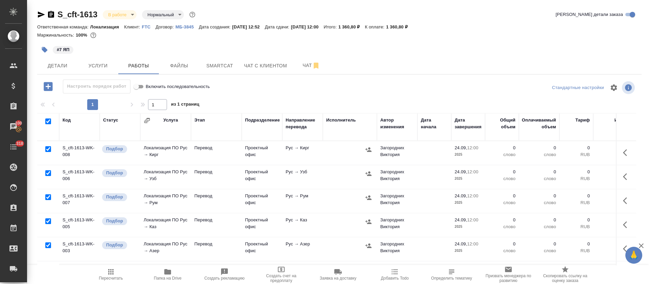
checkbox input "true"
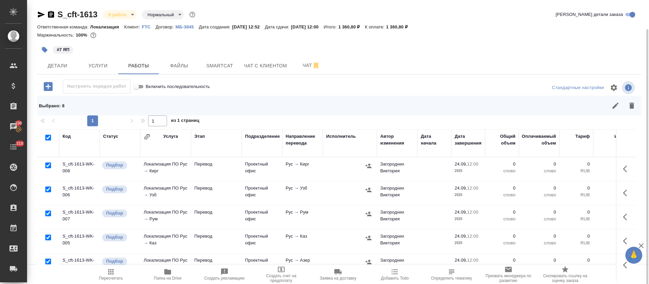
scroll to position [76, 0]
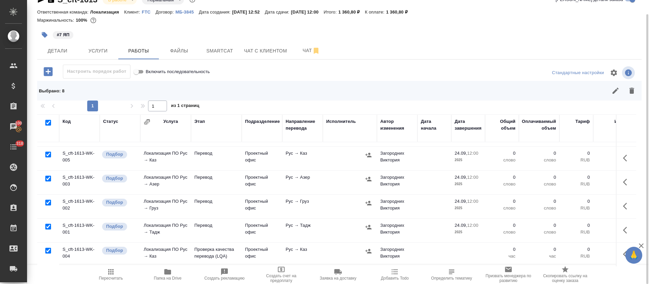
click at [48, 247] on input "checkbox" at bounding box center [48, 250] width 6 height 6
checkbox input "false"
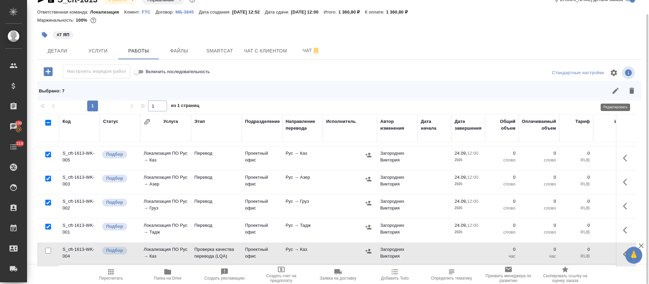
click at [616, 90] on icon "button" at bounding box center [615, 91] width 6 height 6
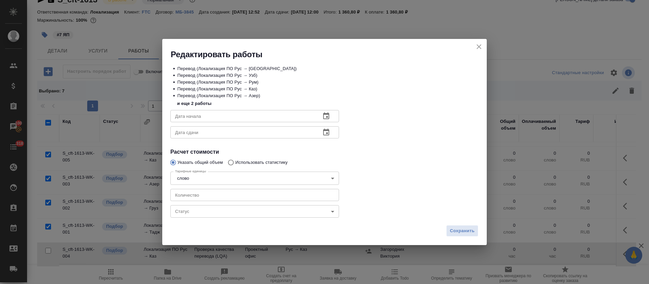
click at [264, 190] on input "number" at bounding box center [254, 195] width 169 height 12
type input "27"
click at [322, 116] on icon "button" at bounding box center [326, 116] width 8 height 8
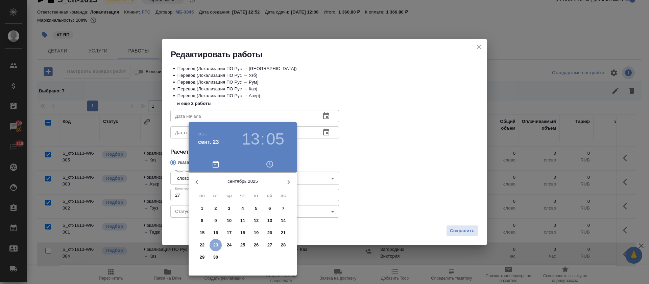
click at [212, 243] on span "23" at bounding box center [216, 244] width 12 height 7
type input "23.09.2025 13:05"
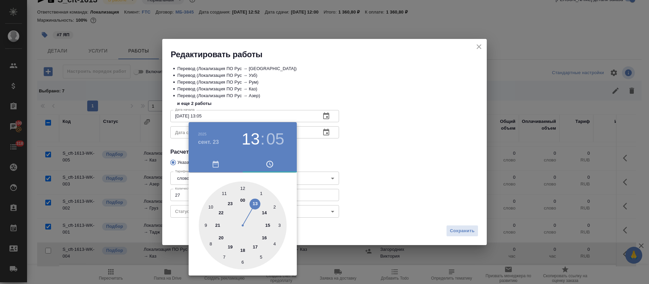
click at [338, 165] on div at bounding box center [324, 142] width 649 height 284
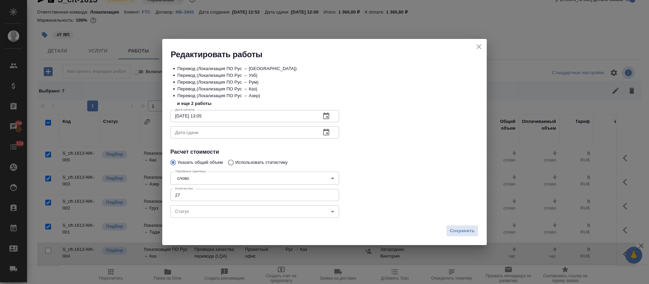
click at [326, 137] on button "button" at bounding box center [326, 132] width 16 height 16
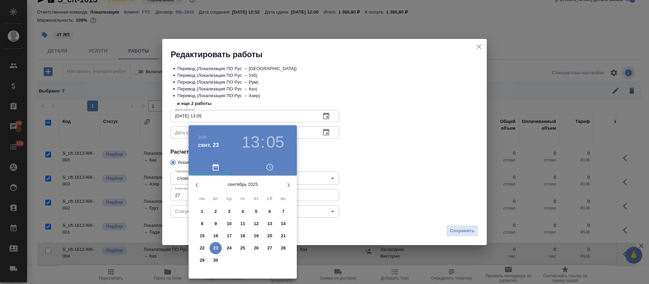
click at [216, 247] on p "23" at bounding box center [215, 247] width 5 height 7
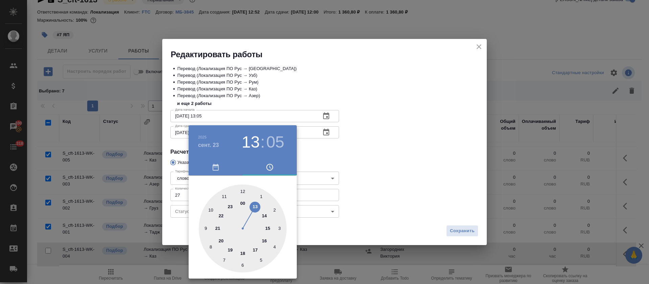
click at [255, 253] on div at bounding box center [243, 228] width 88 height 88
click at [243, 188] on div at bounding box center [243, 228] width 88 height 88
type input "23.09.2025 17:00"
click at [384, 170] on div at bounding box center [324, 142] width 649 height 284
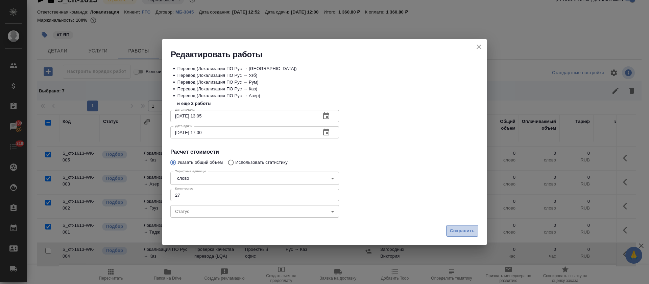
click at [455, 229] on span "Сохранить" at bounding box center [462, 231] width 25 height 8
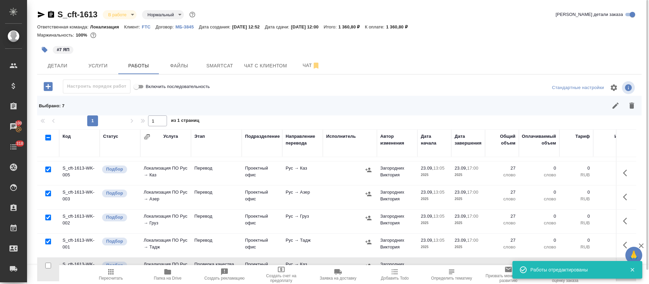
scroll to position [0, 0]
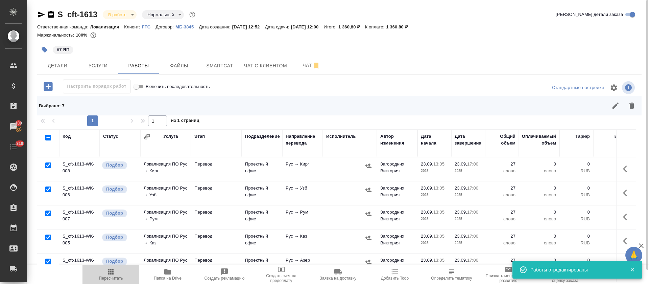
click at [112, 278] on span "Пересчитать" at bounding box center [111, 277] width 24 height 5
click at [369, 165] on icon "button" at bounding box center [368, 165] width 6 height 4
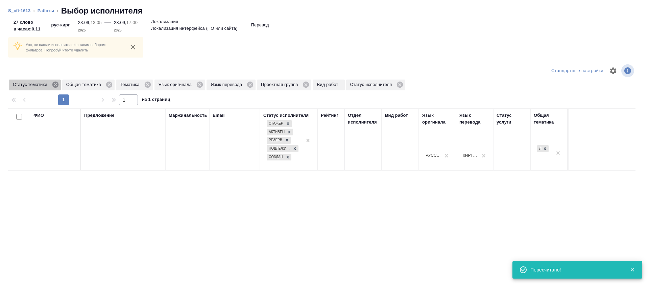
click at [55, 83] on icon at bounding box center [55, 84] width 6 height 6
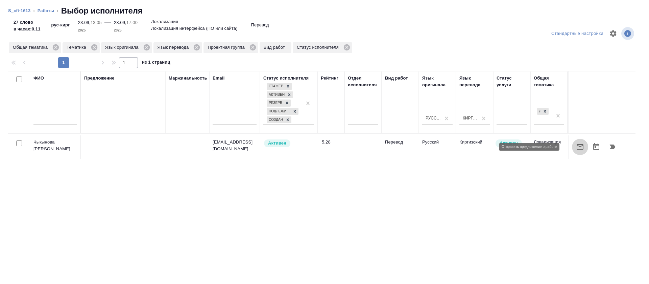
click at [576, 145] on icon "button" at bounding box center [580, 147] width 8 height 8
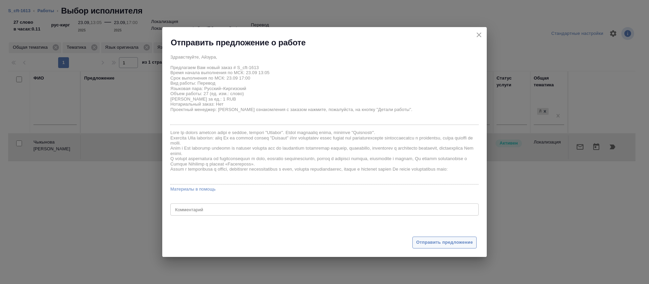
click at [454, 245] on span "Отправить предложение" at bounding box center [444, 242] width 57 height 8
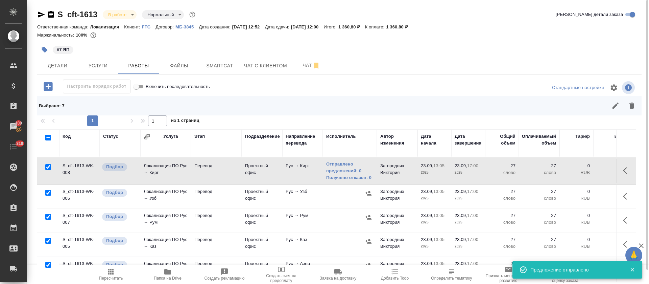
click at [368, 194] on icon "button" at bounding box center [368, 193] width 6 height 4
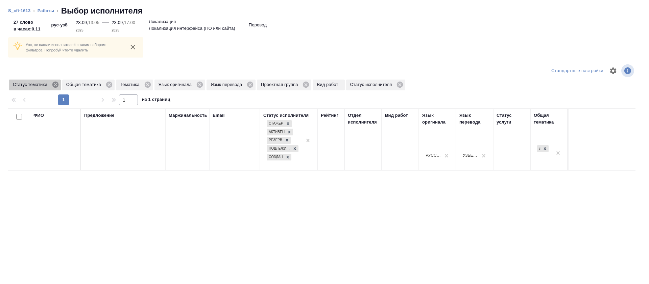
click at [57, 86] on icon at bounding box center [55, 84] width 6 height 6
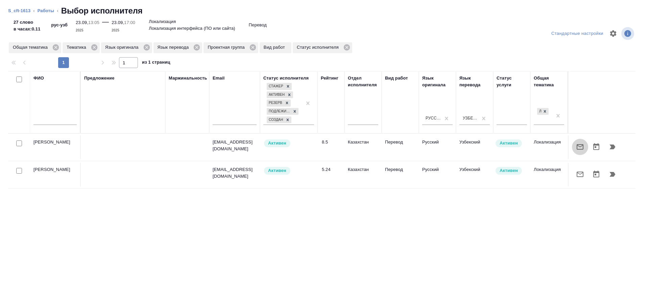
click at [577, 147] on icon "button" at bounding box center [580, 146] width 7 height 5
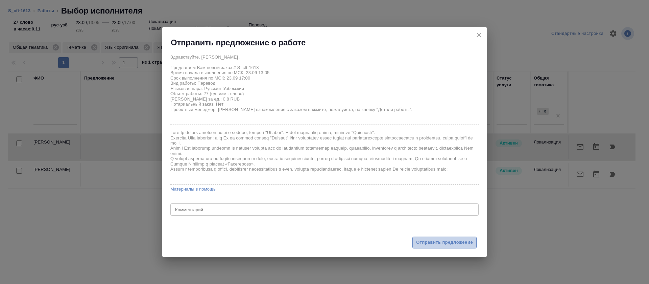
click at [437, 239] on span "Отправить предложение" at bounding box center [444, 242] width 57 height 8
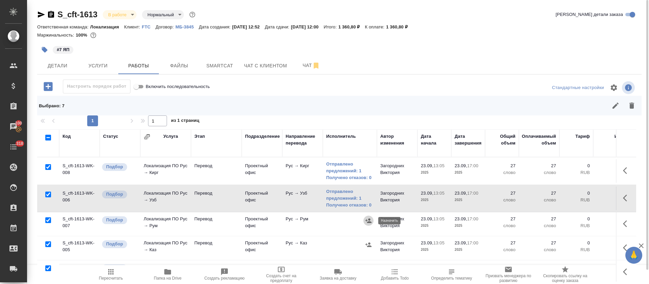
click at [367, 221] on icon "button" at bounding box center [368, 220] width 7 height 7
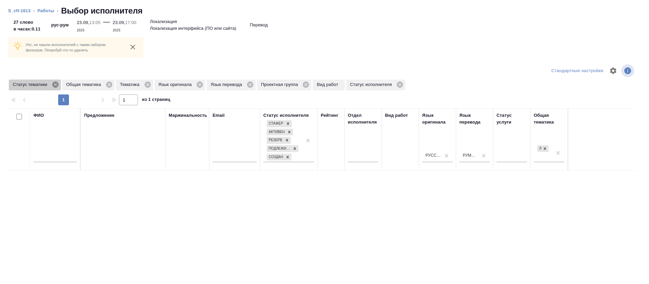
click at [54, 83] on icon at bounding box center [55, 84] width 7 height 7
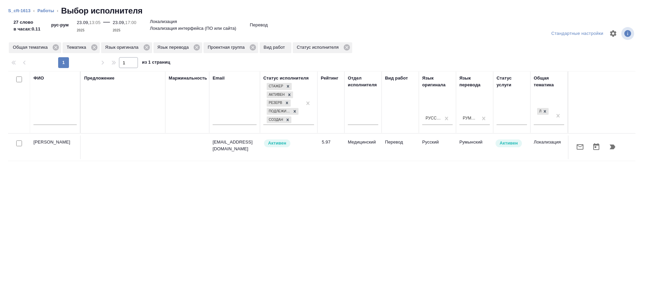
click at [576, 148] on icon "button" at bounding box center [580, 147] width 8 height 8
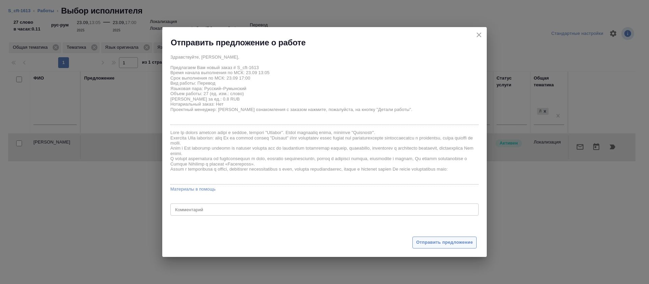
click at [445, 246] on span "Отправить предложение" at bounding box center [444, 242] width 57 height 8
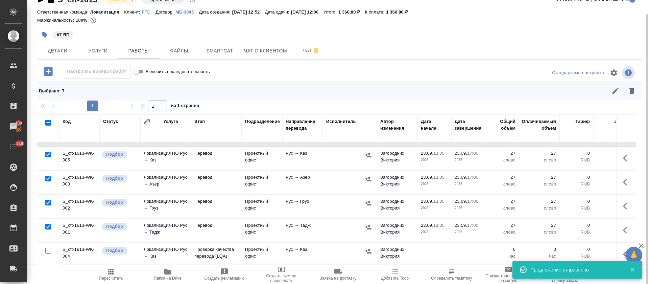
scroll to position [86, 0]
click at [371, 175] on icon "button" at bounding box center [368, 178] width 7 height 7
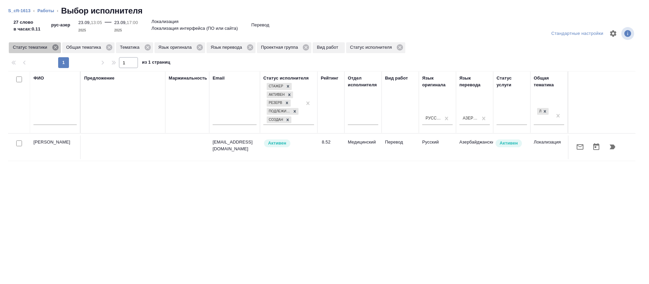
click at [57, 49] on icon at bounding box center [55, 47] width 6 height 6
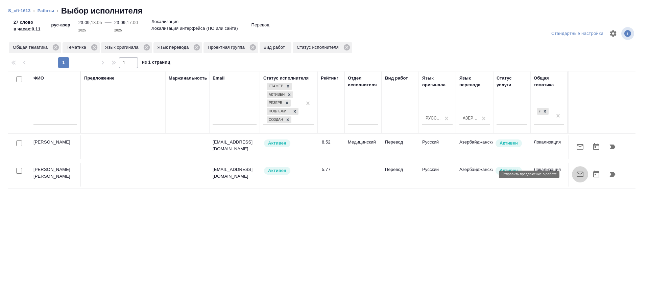
click at [576, 171] on icon "button" at bounding box center [580, 174] width 8 height 8
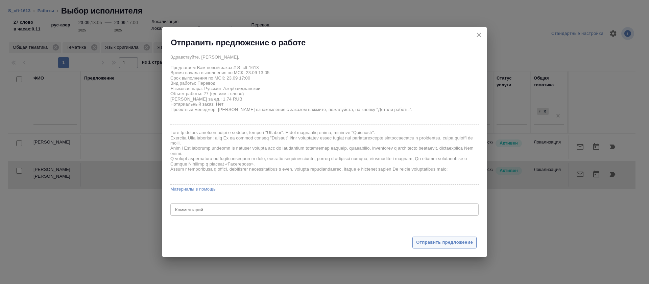
click at [423, 244] on span "Отправить предложение" at bounding box center [444, 242] width 57 height 8
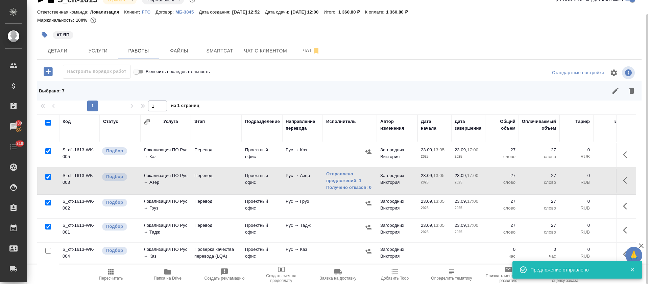
click at [367, 199] on icon "button" at bounding box center [368, 202] width 7 height 7
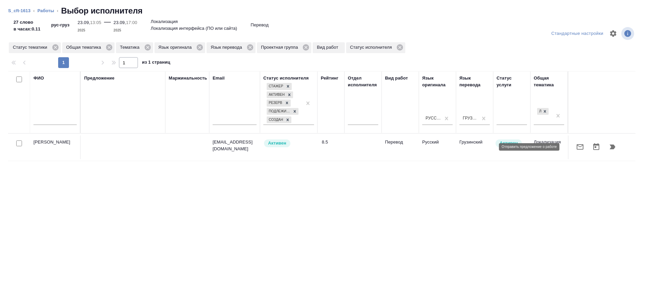
click at [577, 145] on icon "button" at bounding box center [580, 146] width 7 height 5
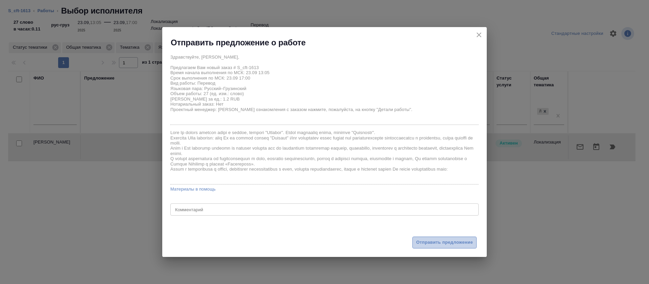
click at [435, 244] on span "Отправить предложение" at bounding box center [444, 242] width 57 height 8
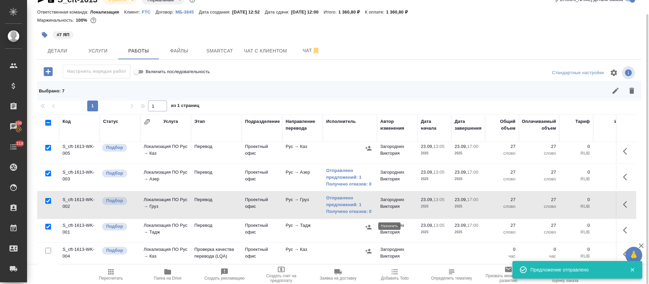
click at [367, 226] on icon "button" at bounding box center [368, 226] width 6 height 4
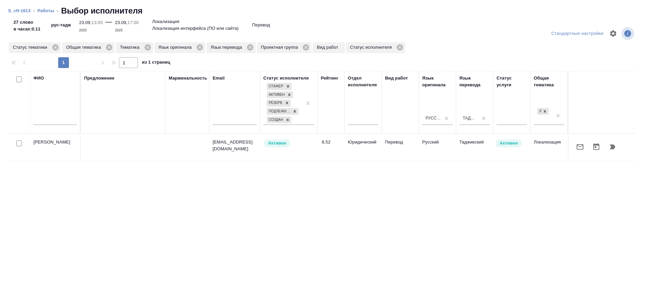
click at [572, 142] on button "button" at bounding box center [580, 147] width 16 height 16
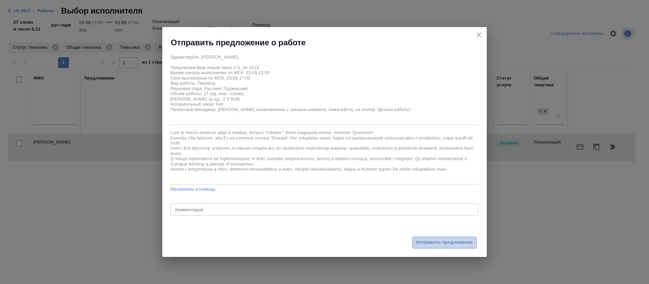
click at [429, 243] on span "Отправить предложение" at bounding box center [444, 242] width 57 height 8
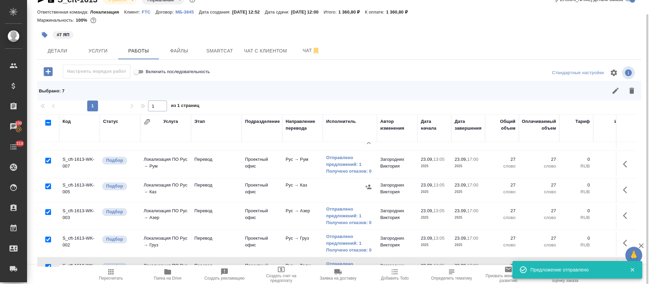
scroll to position [51, 0]
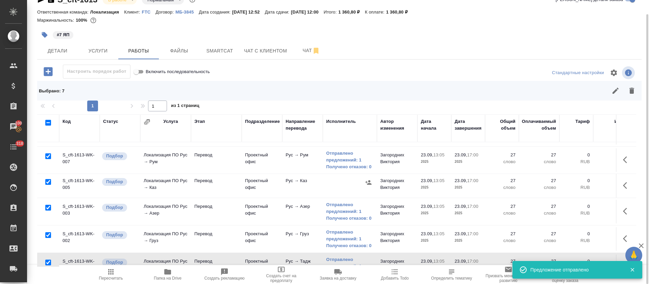
click at [623, 181] on icon "button" at bounding box center [627, 185] width 8 height 8
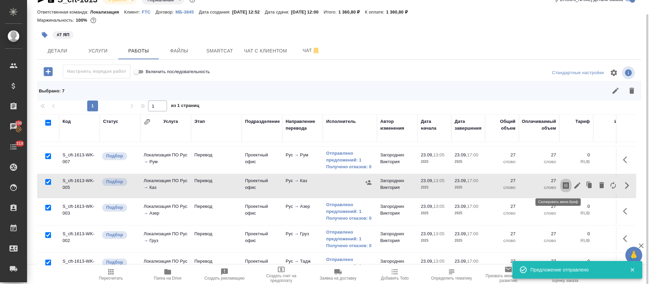
click at [562, 185] on icon "button" at bounding box center [566, 185] width 8 height 8
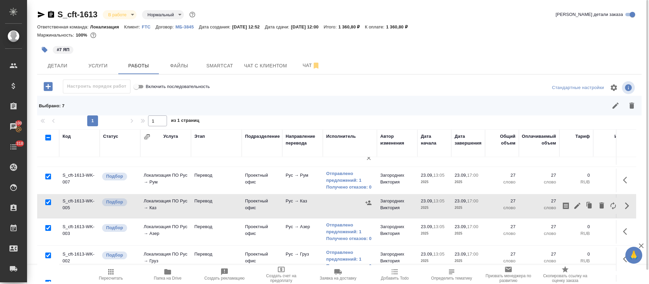
scroll to position [0, 0]
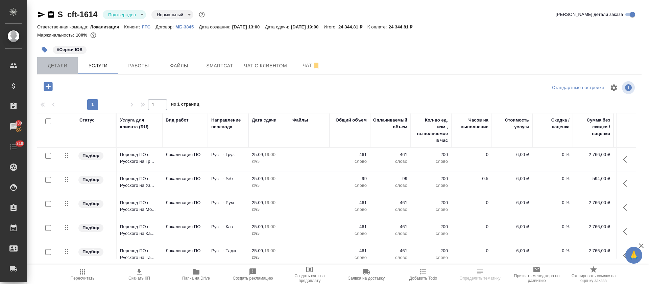
click at [63, 65] on span "Детали" at bounding box center [57, 66] width 32 height 8
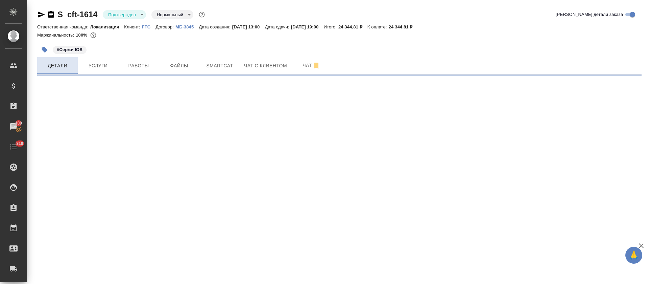
select select "RU"
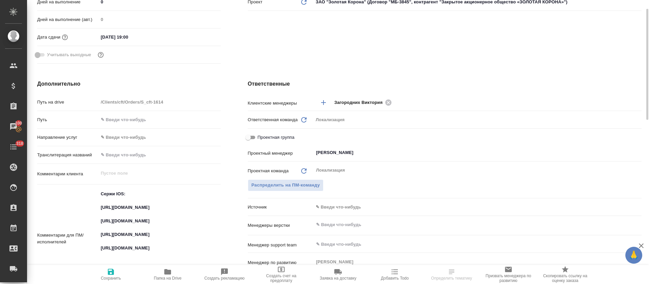
type textarea "x"
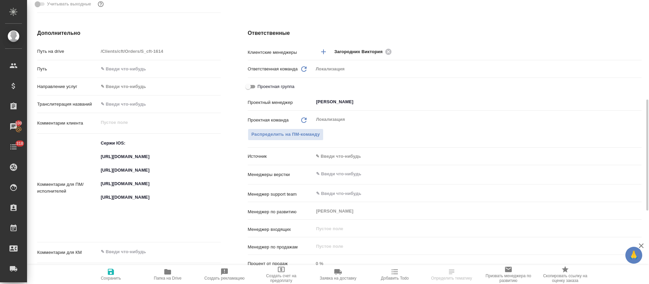
scroll to position [304, 0]
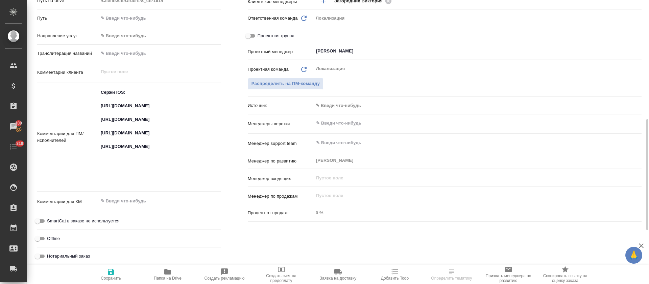
click at [125, 112] on div ".cls-1 fill:#fff; AWATERA [PERSON_NAME] Спецификации Заказы 100 Чаты 318 Todo П…" at bounding box center [324, 142] width 649 height 284
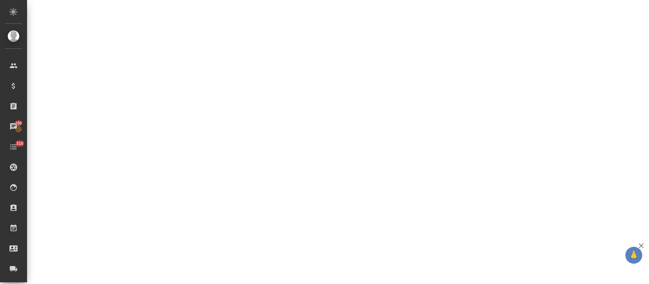
select select "RU"
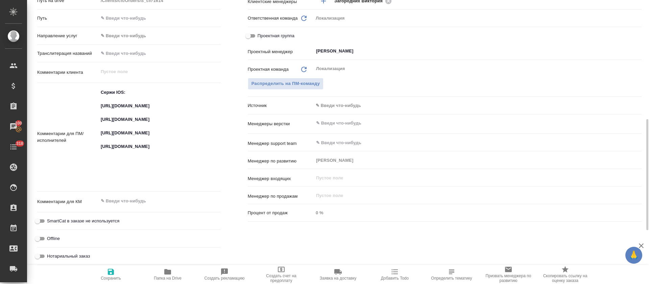
type textarea "x"
click at [128, 107] on textarea "Сержи IOS: [URL][DOMAIN_NAME] [URL][DOMAIN_NAME] [URL][DOMAIN_NAME] [URL][DOMAI…" at bounding box center [159, 136] width 122 height 99
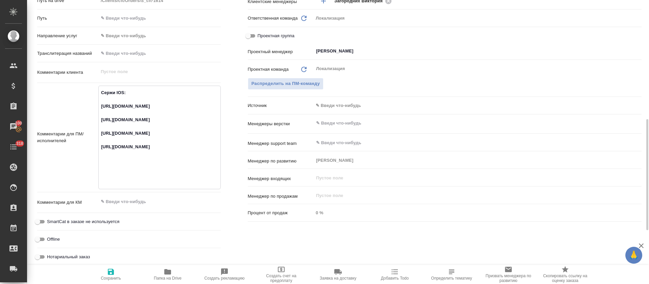
click at [128, 107] on textarea "Сержи IOS: [URL][DOMAIN_NAME] [URL][DOMAIN_NAME] [URL][DOMAIN_NAME] [URL][DOMAI…" at bounding box center [160, 136] width 122 height 99
type textarea "x"
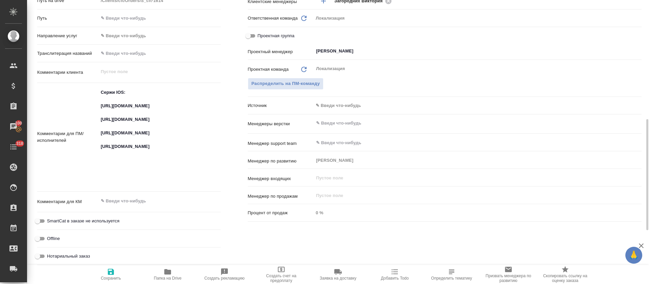
type textarea "x"
click at [125, 133] on textarea "Сержи IOS: [URL][DOMAIN_NAME] [URL][DOMAIN_NAME] [URL][DOMAIN_NAME] [URL][DOMAI…" at bounding box center [160, 136] width 122 height 99
click at [125, 133] on textarea "Сержи IOS: https://smartcat.com/projects/fa598466-d8ca-4a0b-b7c4-b806e55478ee/f…" at bounding box center [160, 136] width 122 height 99
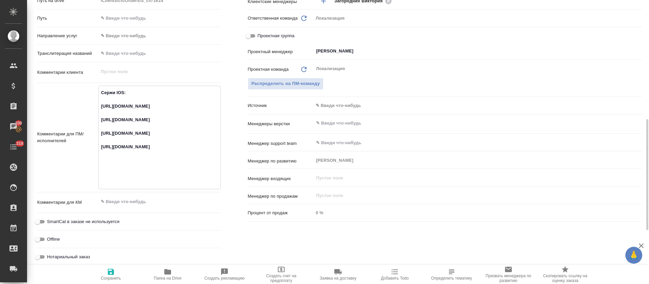
click at [125, 133] on textarea "Сержи IOS: https://smartcat.com/projects/fa598466-d8ca-4a0b-b7c4-b806e55478ee/f…" at bounding box center [160, 136] width 122 height 99
type textarea "x"
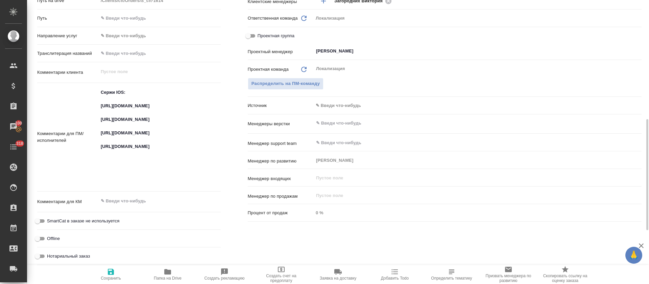
type textarea "x"
click at [134, 148] on textarea "Сержи IOS: https://smartcat.com/projects/fa598466-d8ca-4a0b-b7c4-b806e55478ee/f…" at bounding box center [160, 136] width 122 height 99
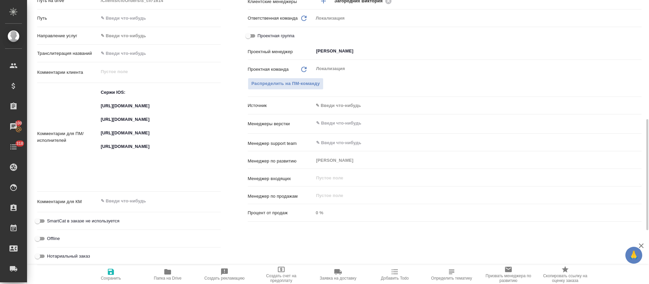
type textarea "x"
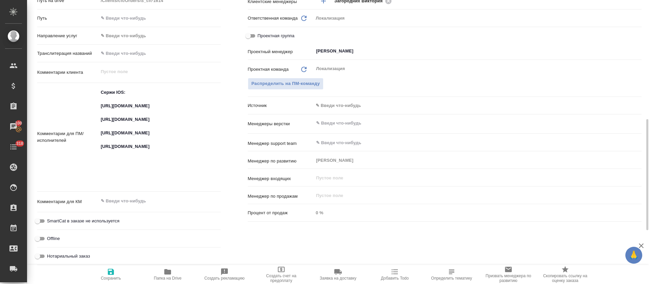
type textarea "x"
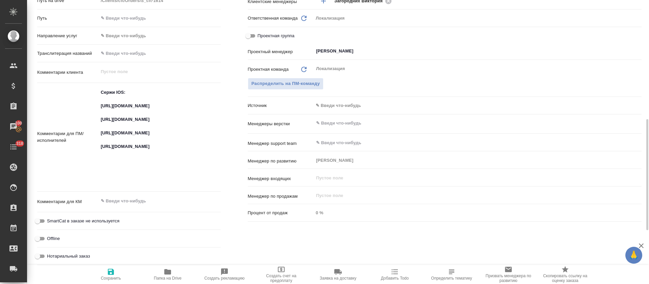
type textarea "x"
click at [127, 180] on textarea "Сержи IOS: https://smartcat.com/projects/fa598466-d8ca-4a0b-b7c4-b806e55478ee/f…" at bounding box center [160, 136] width 122 height 99
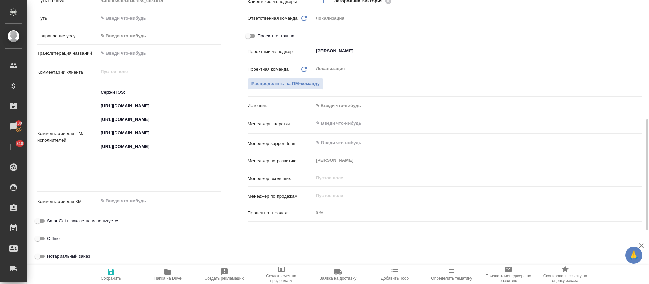
type textarea "x"
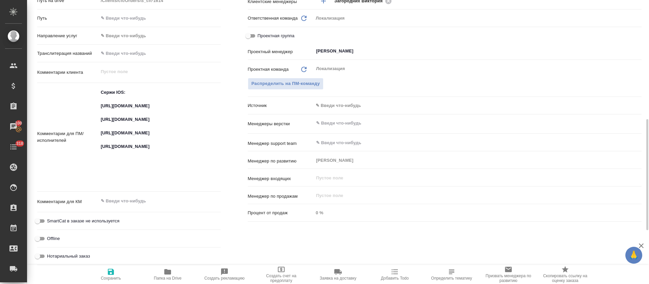
type textarea "x"
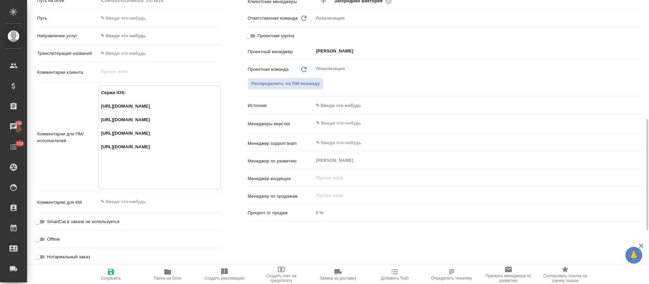
type textarea "x"
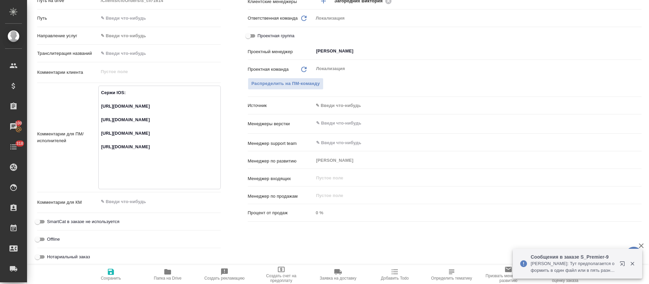
scroll to position [0, 0]
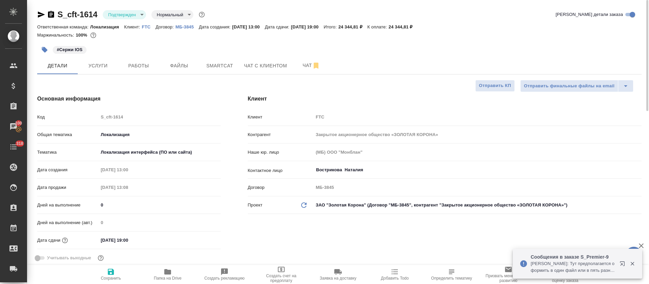
type textarea "x"
click at [138, 10] on body "🙏 .cls-1 fill:#fff; AWATERA Tretyakova Olga Клиенты Спецификации Заказы 100 Чат…" at bounding box center [324, 142] width 649 height 284
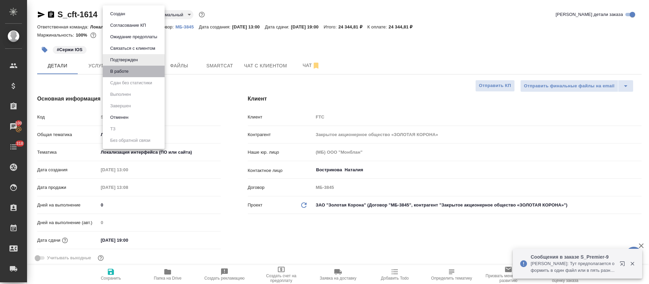
click at [137, 72] on li "В работе" at bounding box center [134, 71] width 62 height 11
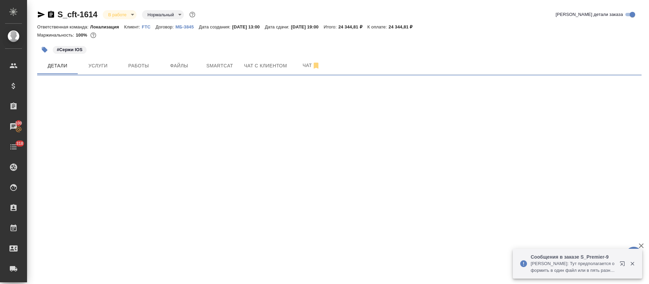
select select "RU"
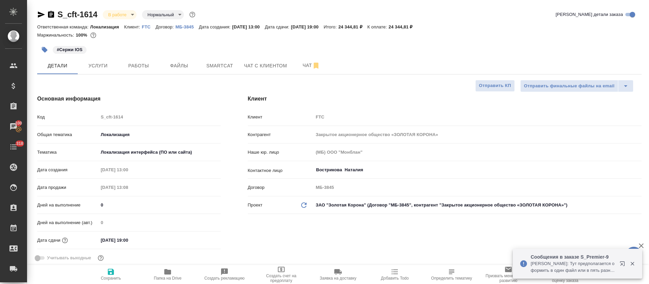
type textarea "x"
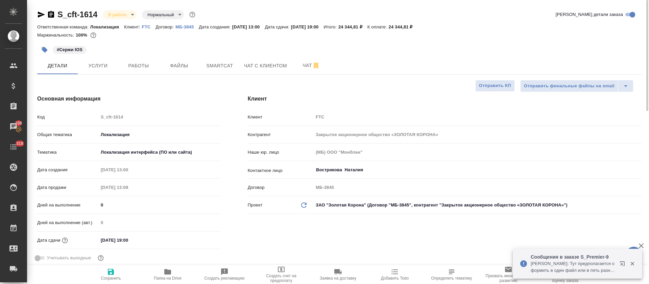
type textarea "x"
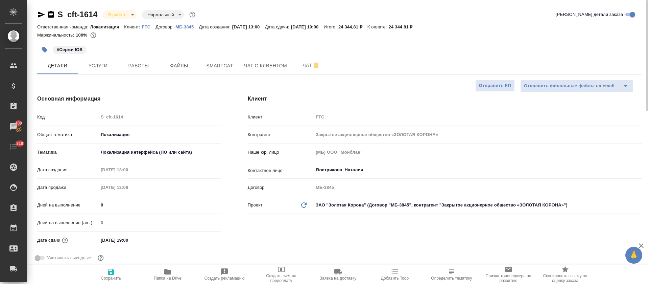
type textarea "x"
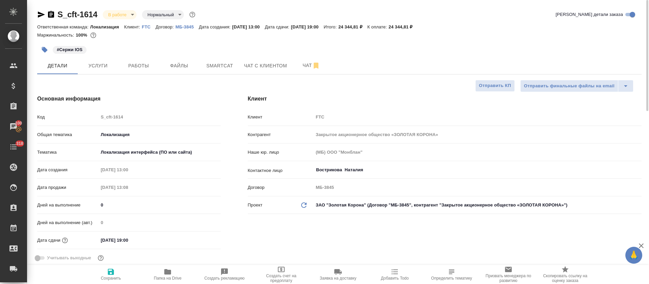
type textarea "x"
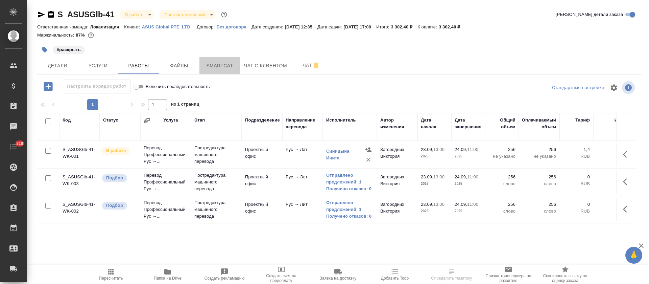
click at [210, 69] on span "Smartcat" at bounding box center [219, 66] width 32 height 8
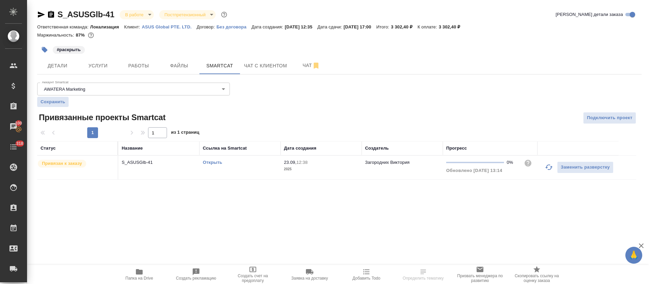
click at [219, 165] on div "Открыть" at bounding box center [240, 162] width 74 height 7
click at [222, 161] on link "Открыть" at bounding box center [212, 162] width 19 height 5
click at [153, 65] on span "Работы" at bounding box center [138, 66] width 32 height 8
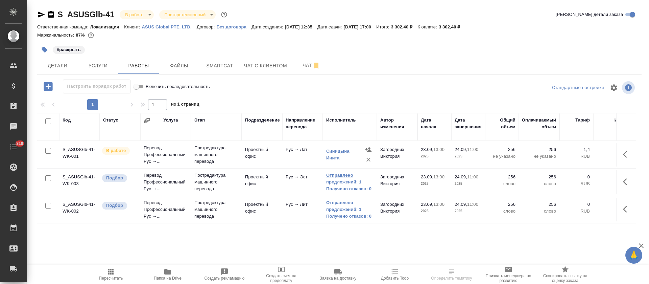
click at [351, 177] on link "Отправлено предложений: 1" at bounding box center [349, 179] width 47 height 14
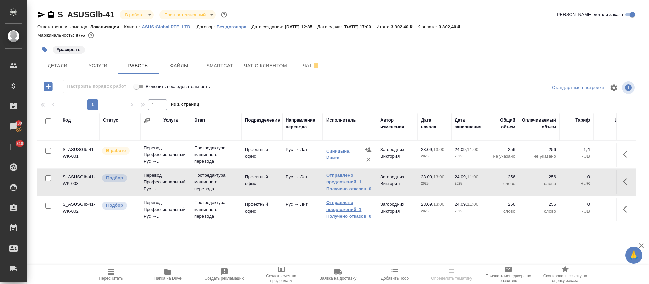
click at [329, 207] on link "Отправлено предложений: 1" at bounding box center [349, 206] width 47 height 14
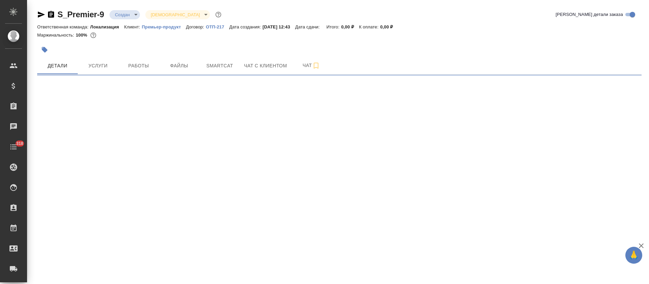
select select "RU"
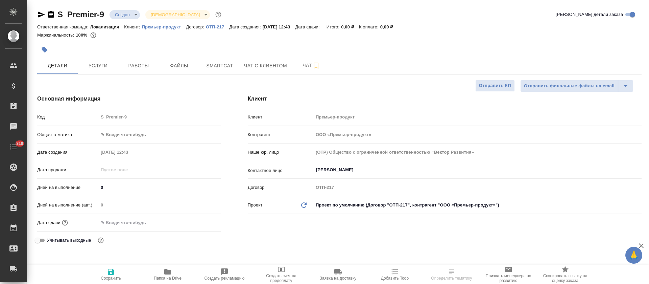
type textarea "x"
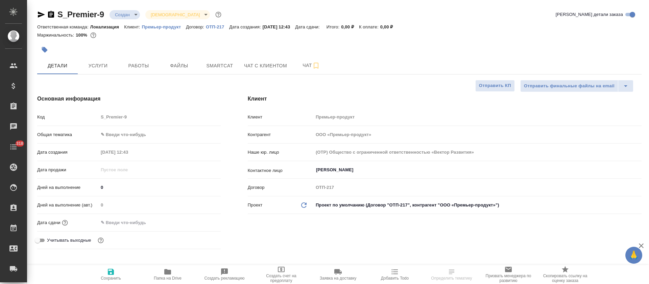
type textarea "x"
click at [170, 272] on icon "button" at bounding box center [167, 271] width 7 height 5
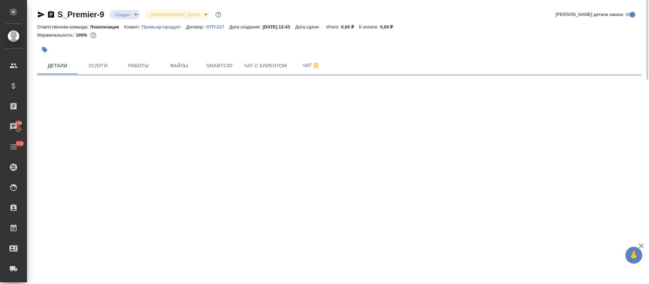
select select "RU"
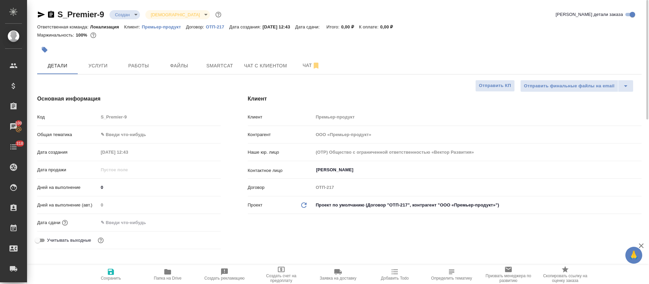
type textarea "x"
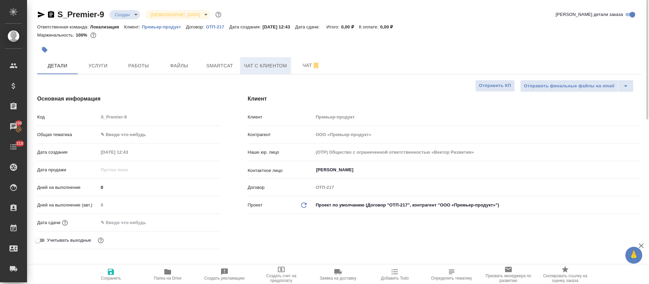
type textarea "x"
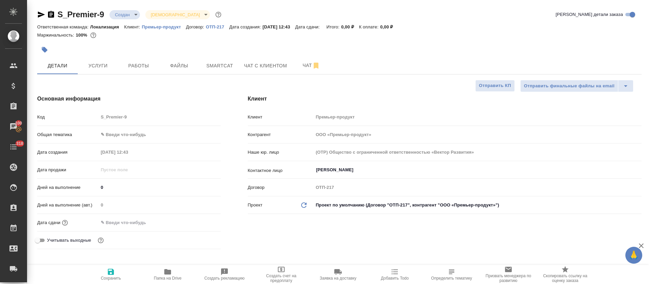
type textarea "x"
